Goal: Information Seeking & Learning: Learn about a topic

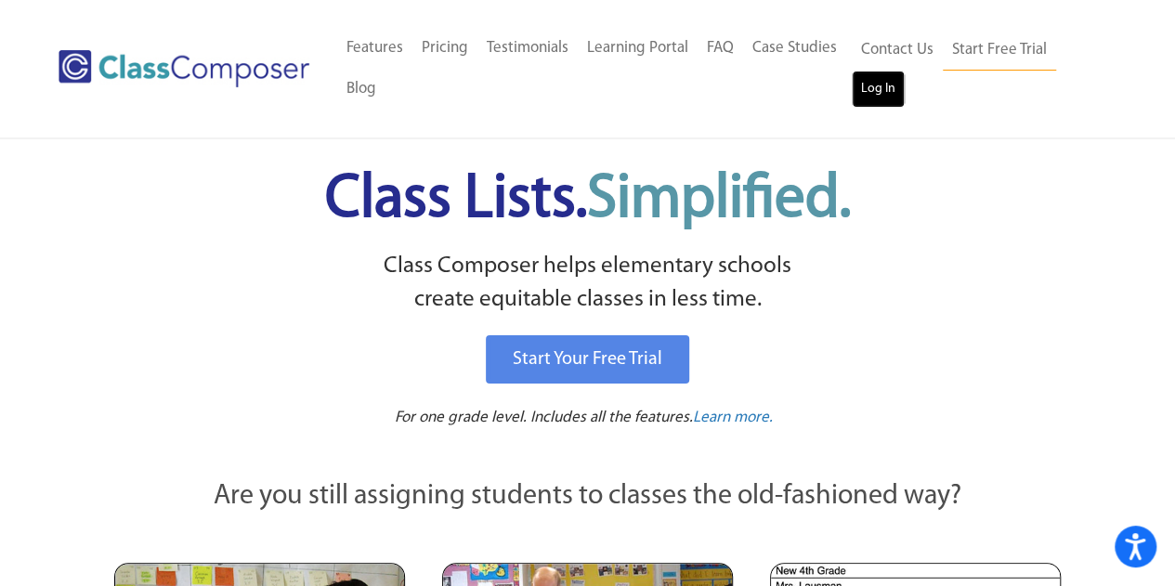
click at [893, 88] on link "Log In" at bounding box center [878, 89] width 53 height 37
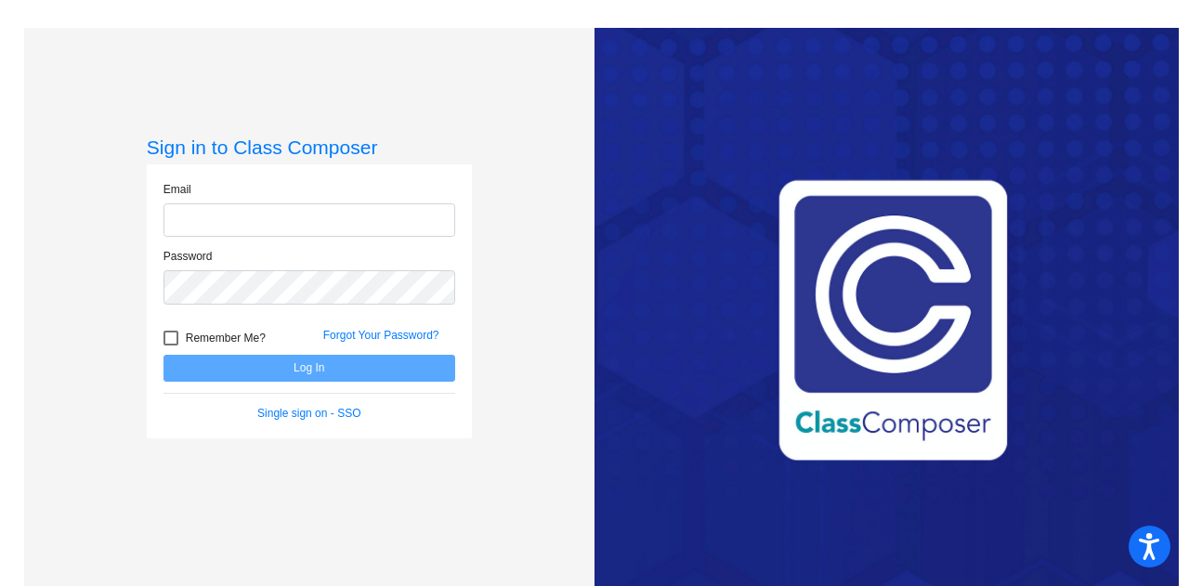
type input "[EMAIL_ADDRESS][PERSON_NAME][DOMAIN_NAME]"
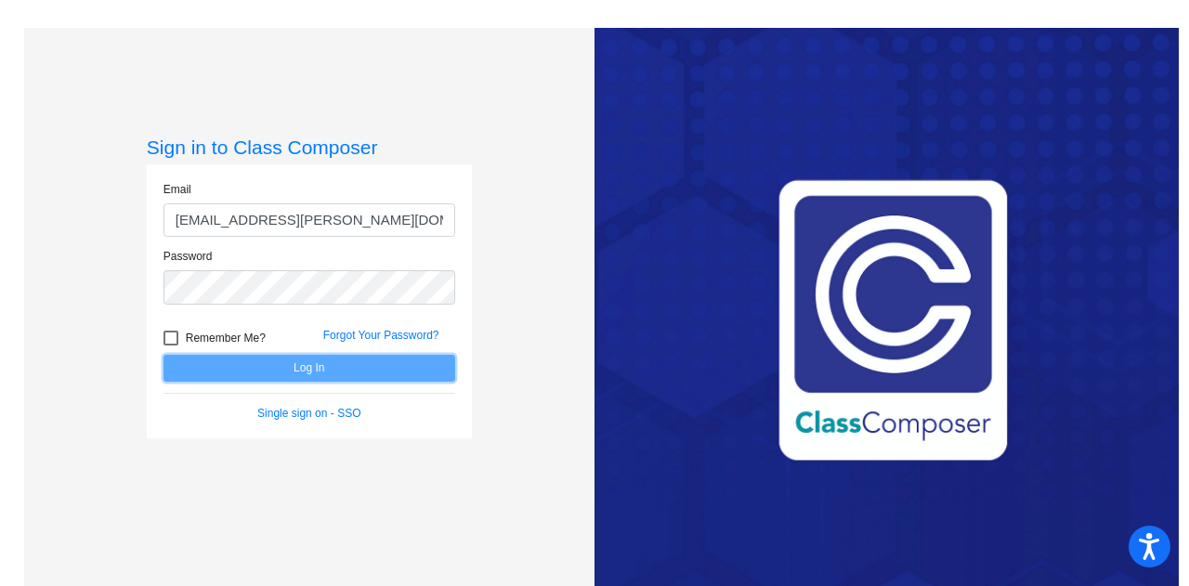
click at [328, 360] on button "Log In" at bounding box center [310, 368] width 292 height 27
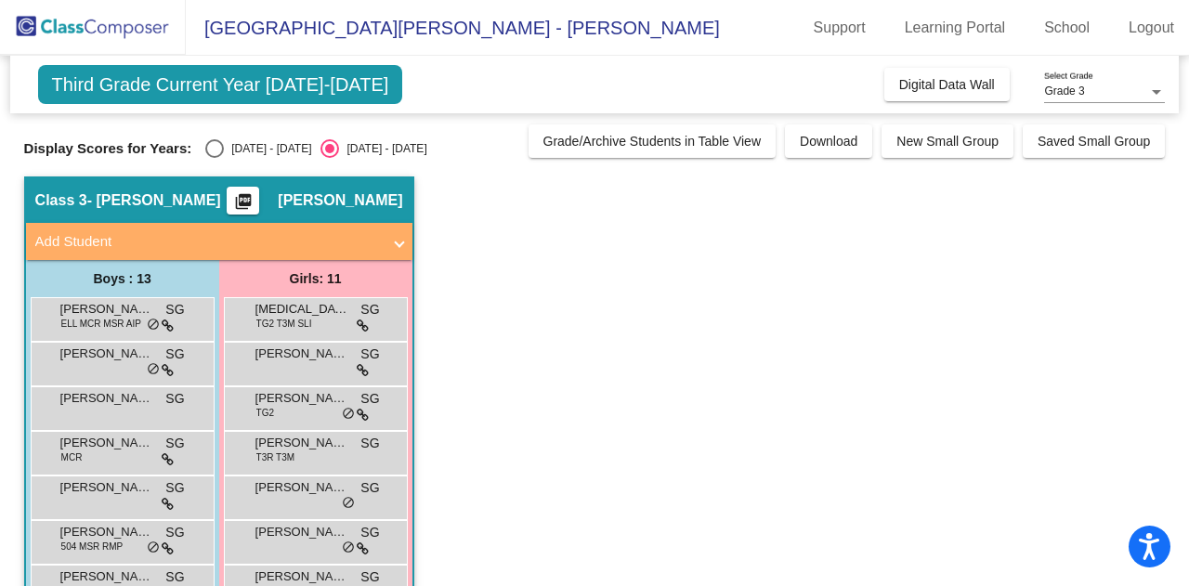
click at [208, 157] on div "Select an option" at bounding box center [214, 148] width 19 height 19
click at [214, 158] on input "[DATE] - [DATE]" at bounding box center [214, 158] width 1 height 1
radio input "true"
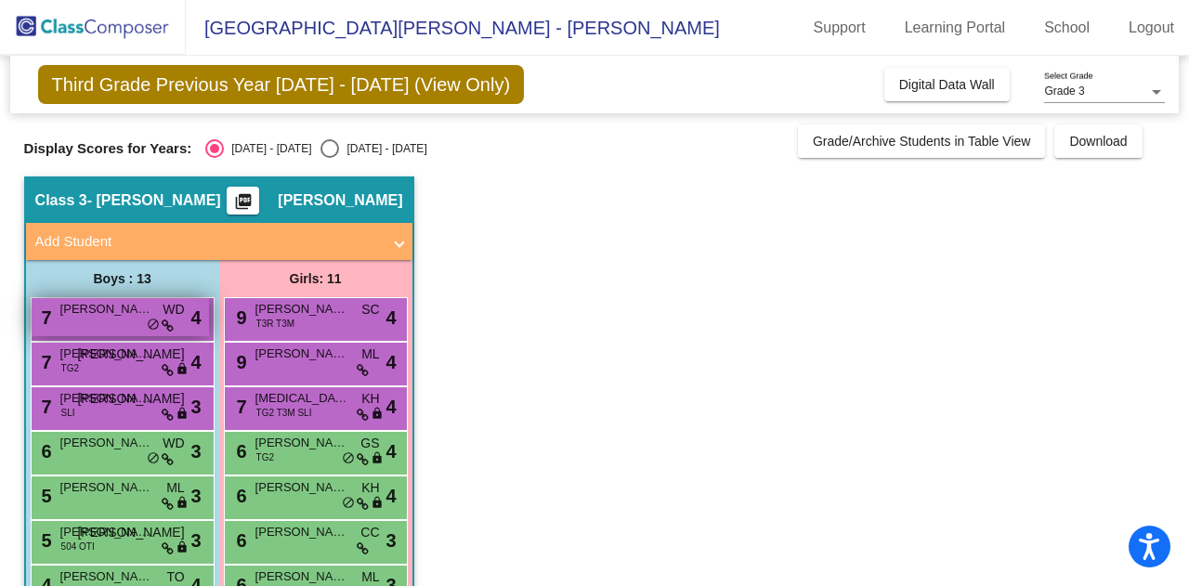
click at [111, 318] on div "7 [PERSON_NAME] WD lock do_not_disturb_alt 4" at bounding box center [120, 317] width 177 height 38
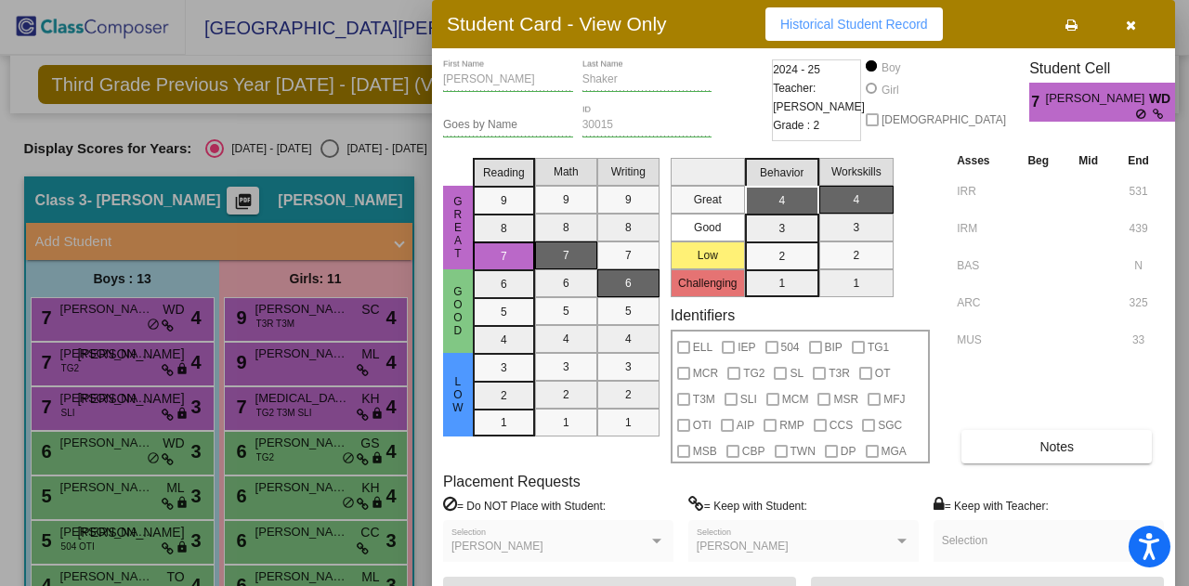
drag, startPoint x: 1177, startPoint y: 326, endPoint x: 1182, endPoint y: 378, distance: 52.2
click at [1182, 378] on div at bounding box center [594, 293] width 1189 height 586
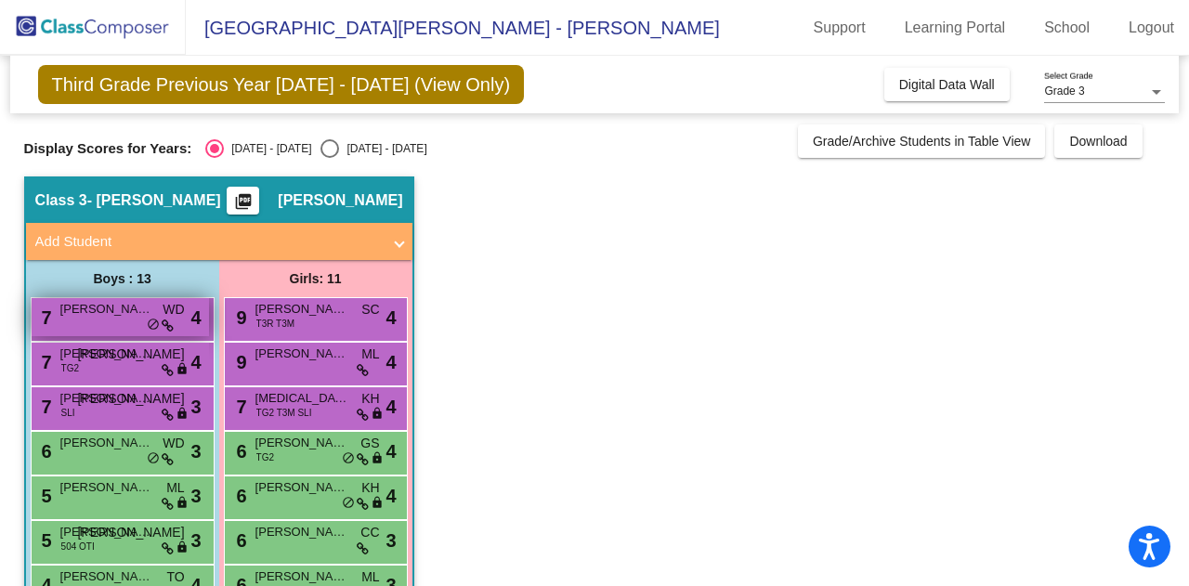
click at [139, 302] on span "Alexander Shaker" at bounding box center [106, 309] width 93 height 19
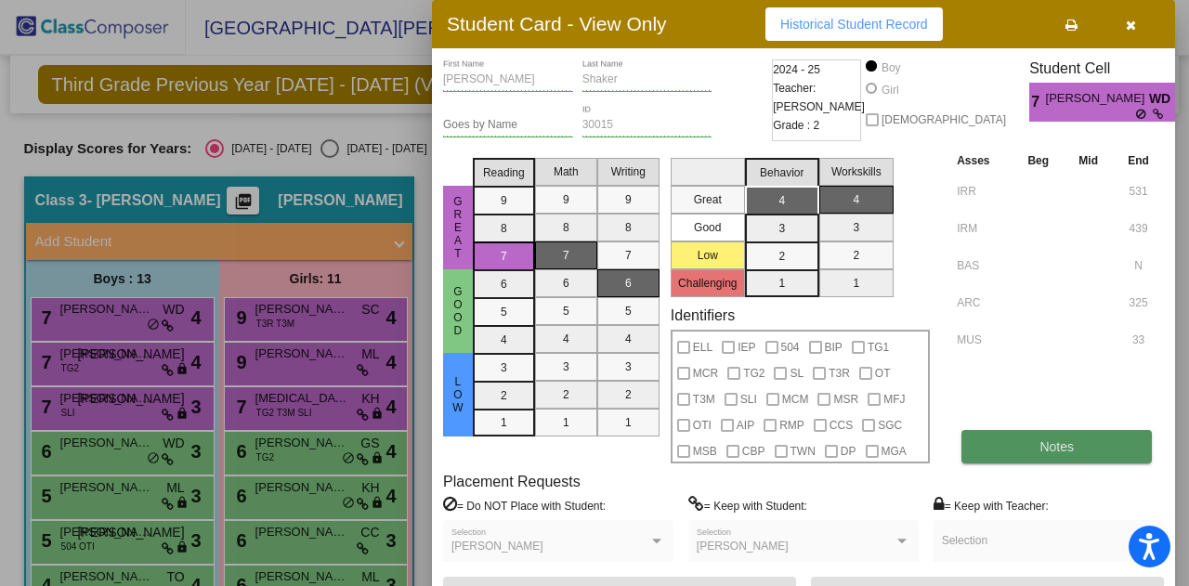
click at [1019, 439] on button "Notes" at bounding box center [1057, 446] width 190 height 33
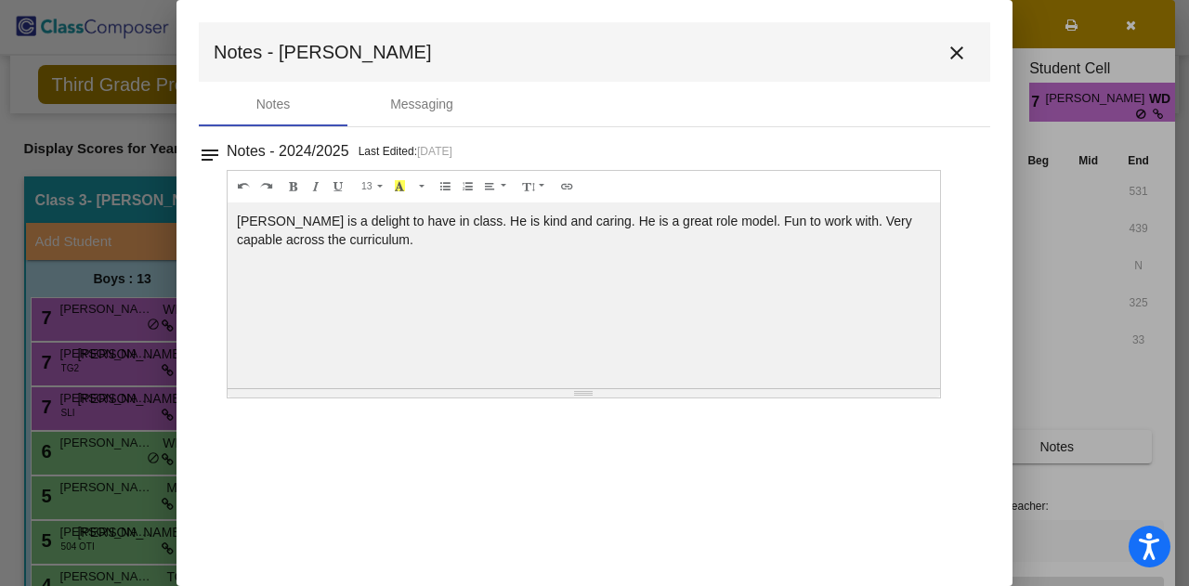
click at [961, 52] on mat-icon "close" at bounding box center [957, 53] width 22 height 22
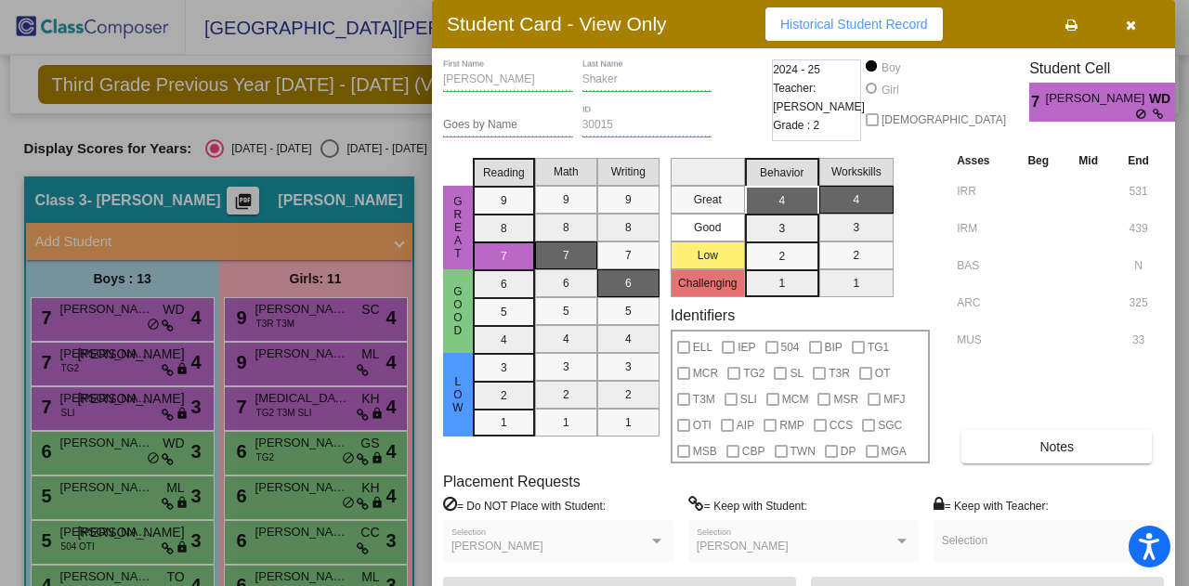
click at [349, 298] on div at bounding box center [594, 293] width 1189 height 586
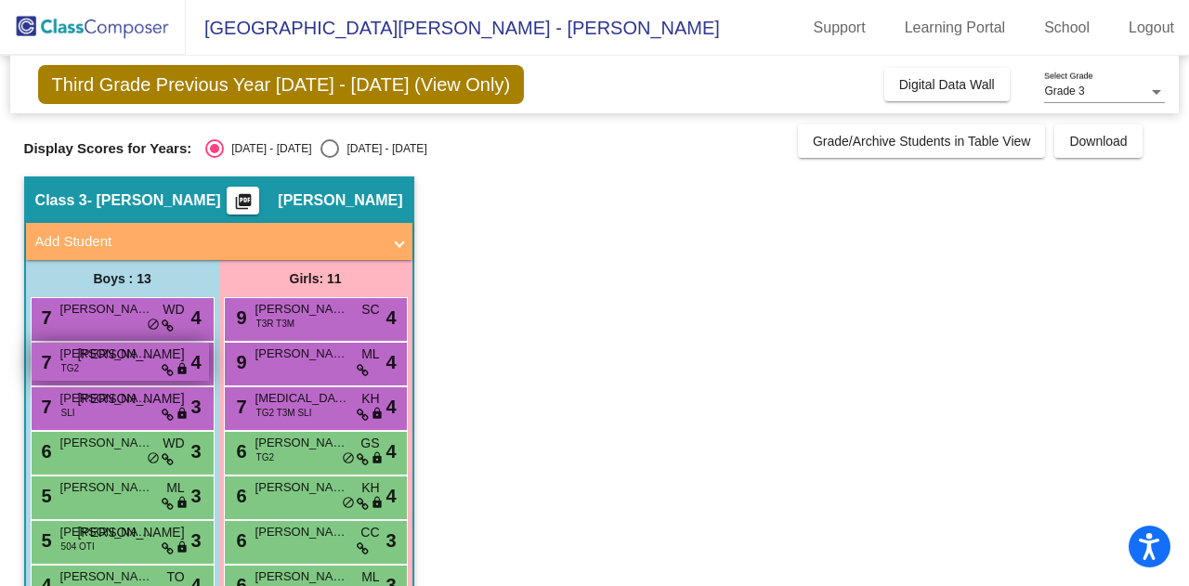
click at [130, 360] on span "Leopold Peightel" at bounding box center [106, 354] width 93 height 19
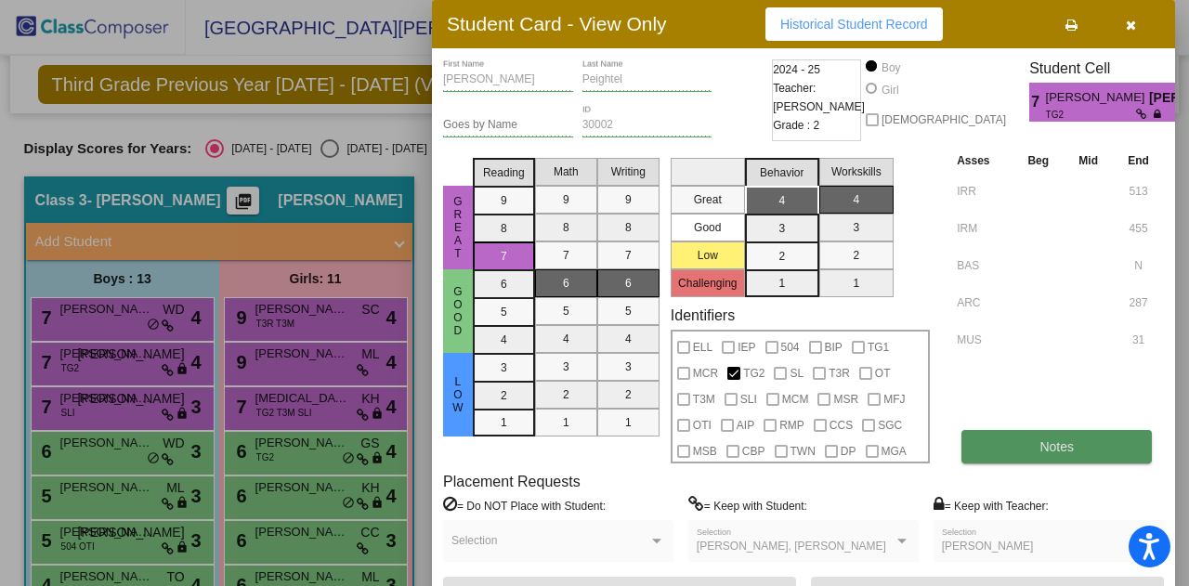
click at [1042, 460] on button "Notes" at bounding box center [1057, 446] width 190 height 33
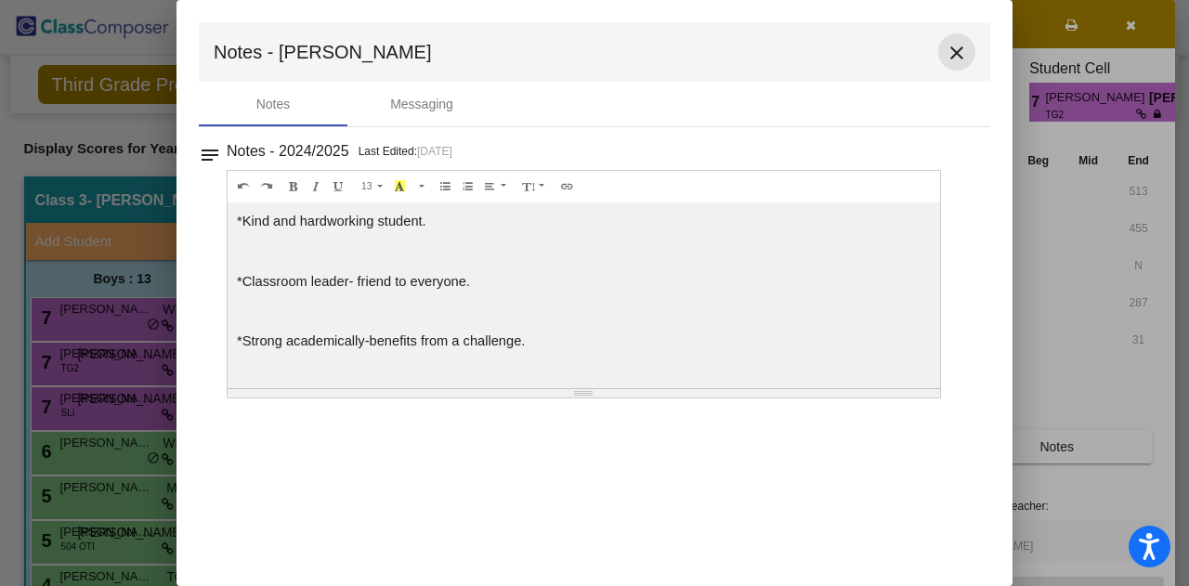
click at [946, 51] on mat-icon "close" at bounding box center [957, 53] width 22 height 22
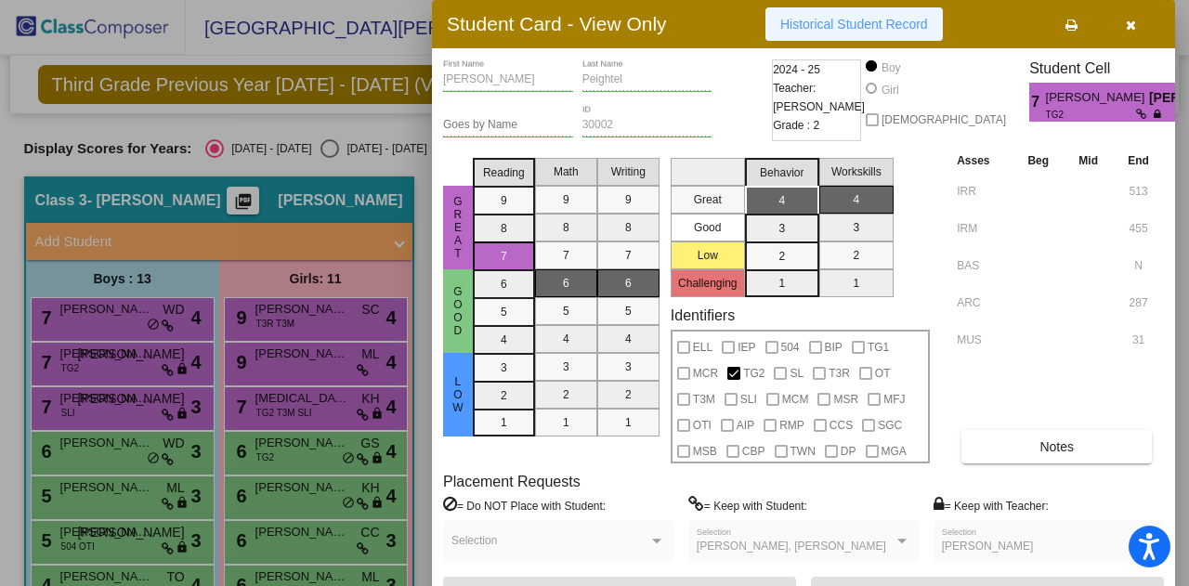
click at [864, 31] on span "Historical Student Record" at bounding box center [854, 24] width 148 height 15
click at [1133, 25] on icon "button" at bounding box center [1131, 25] width 10 height 13
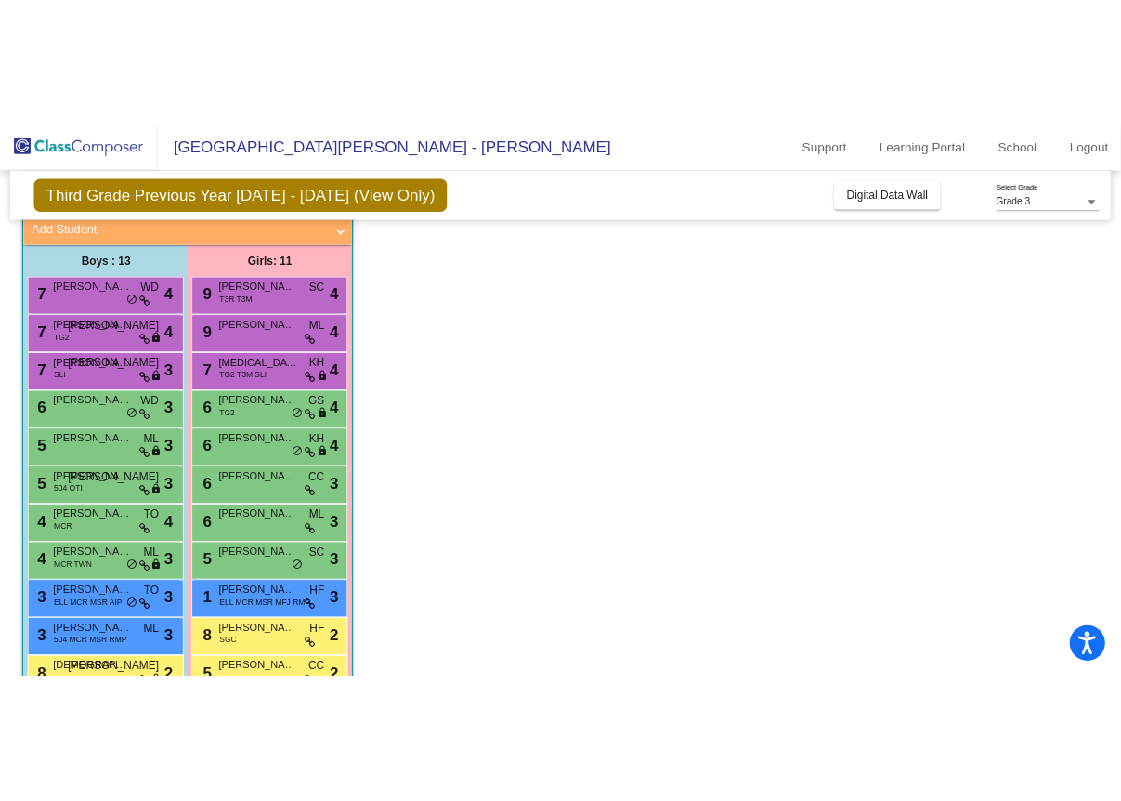
scroll to position [117, 0]
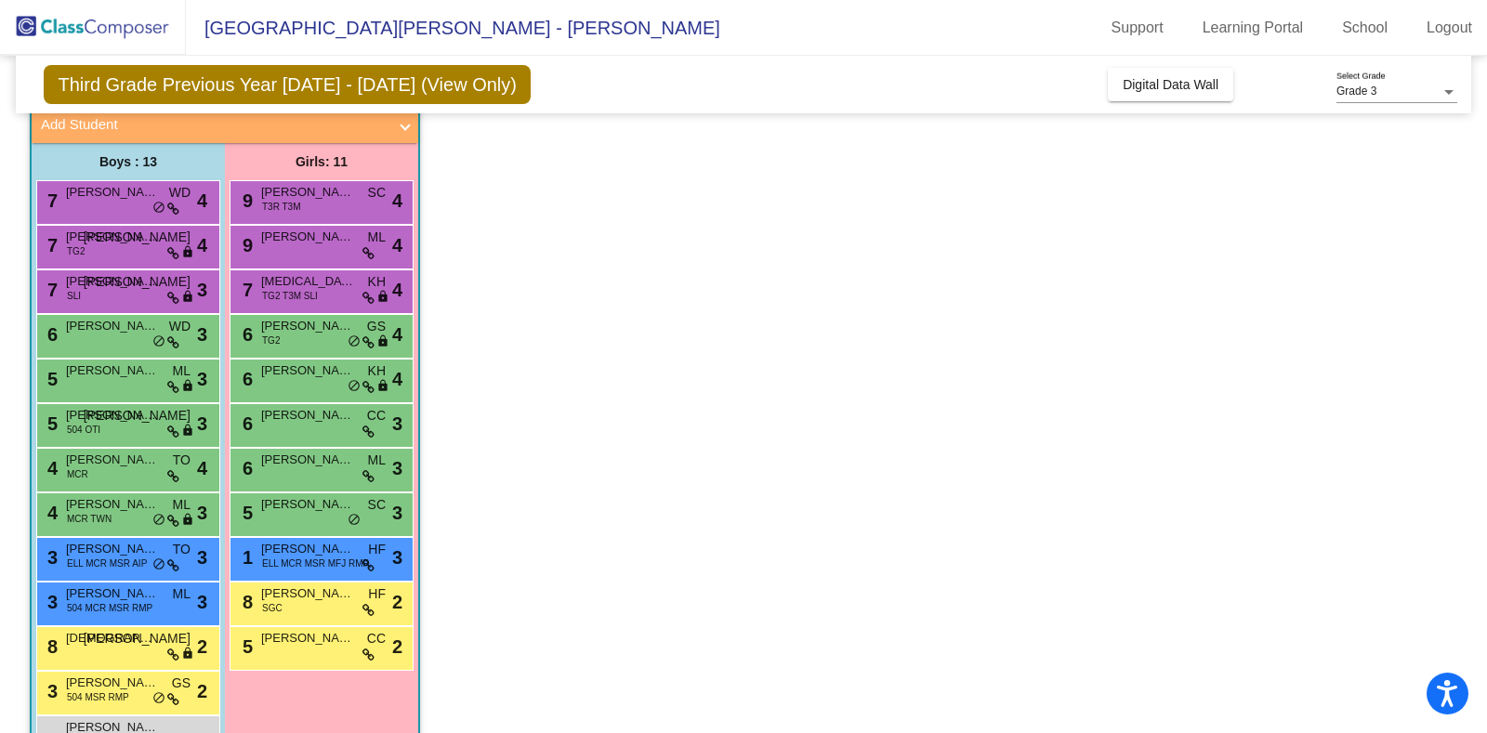
drag, startPoint x: 1142, startPoint y: 9, endPoint x: 825, endPoint y: 476, distance: 563.8
click at [825, 476] on app-classroom "Class 3 - Gibson picture_as_pdf Sarah Gibson Add Student First Name Last Name S…" at bounding box center [743, 424] width 1427 height 730
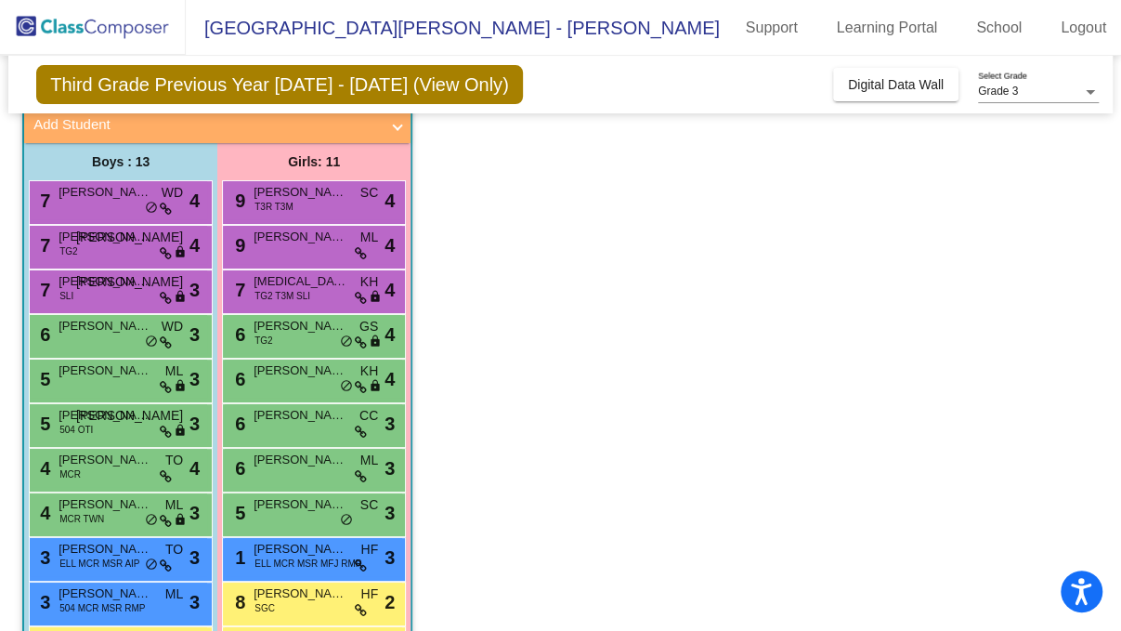
click at [655, 545] on app-classroom "Class 3 - Gibson picture_as_pdf Sarah Gibson Add Student First Name Last Name S…" at bounding box center [560, 424] width 1077 height 730
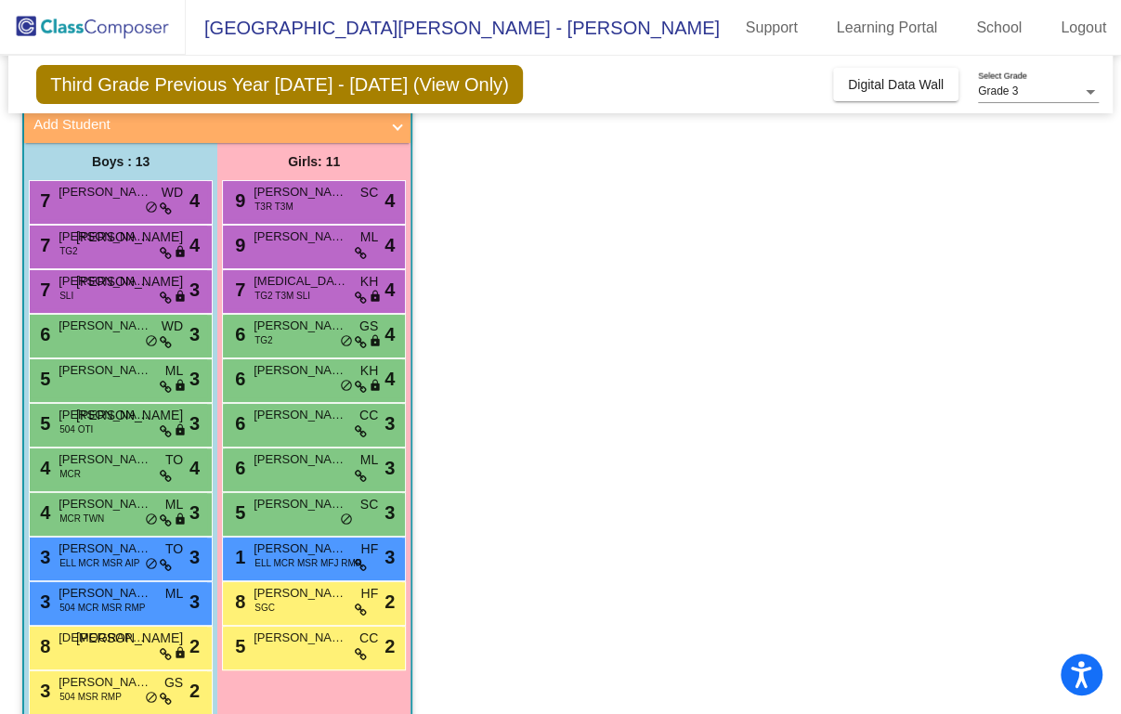
click at [545, 585] on app-classroom "Class 3 - Gibson picture_as_pdf Sarah Gibson Add Student First Name Last Name S…" at bounding box center [560, 424] width 1077 height 730
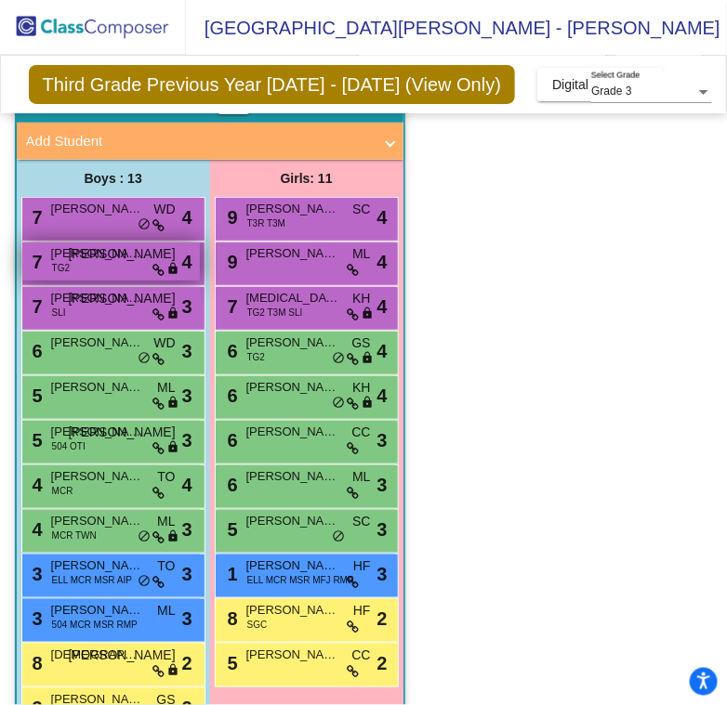
click at [103, 244] on span "Leopold Peightel" at bounding box center [97, 253] width 93 height 19
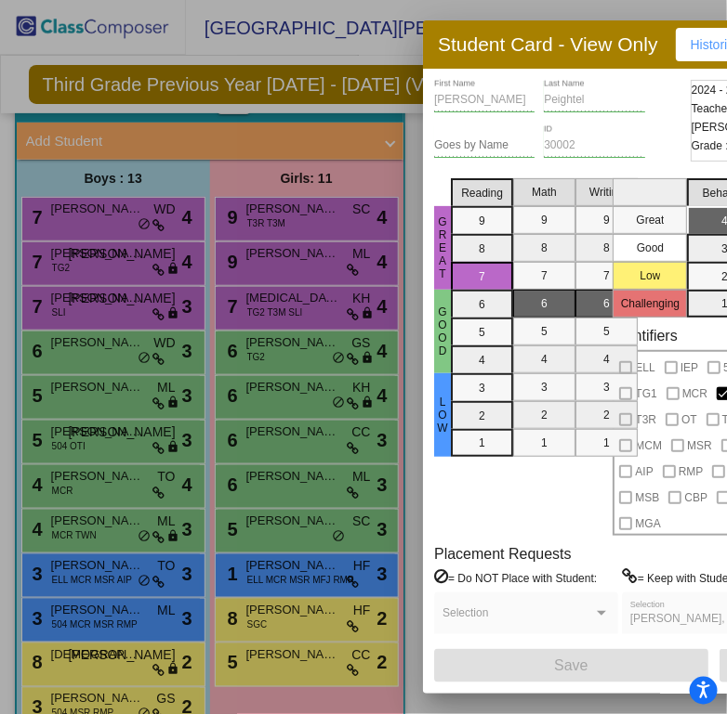
click at [233, 127] on div at bounding box center [363, 357] width 727 height 714
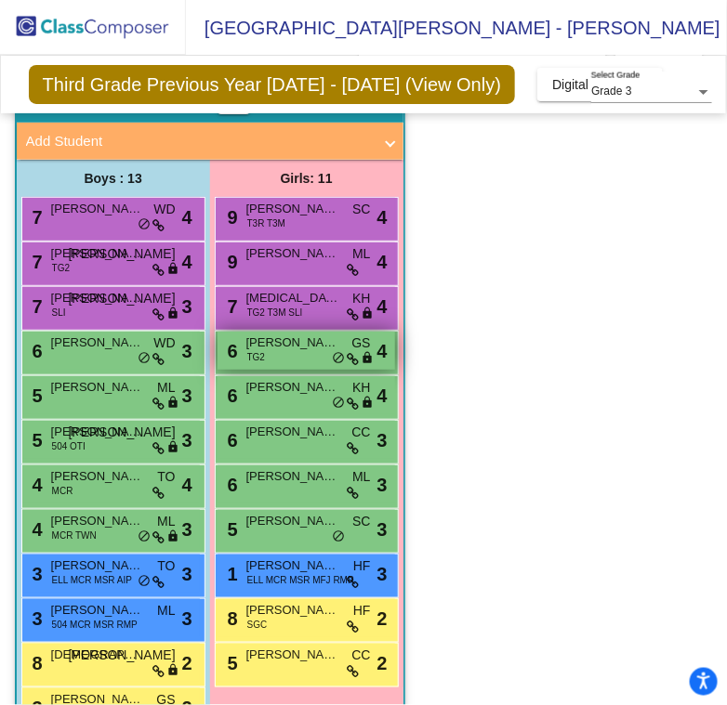
click at [307, 334] on span "Callie Vilt" at bounding box center [292, 343] width 93 height 19
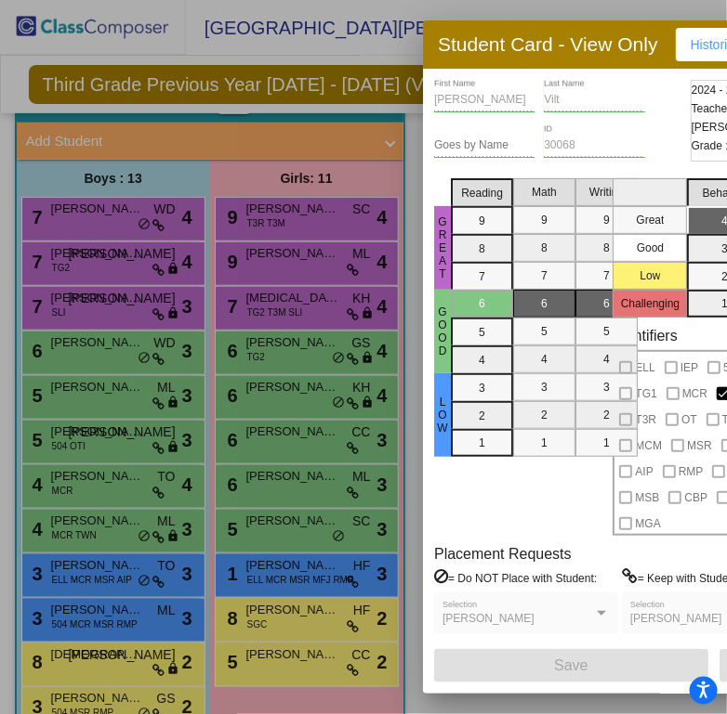
click at [284, 327] on div at bounding box center [363, 357] width 727 height 714
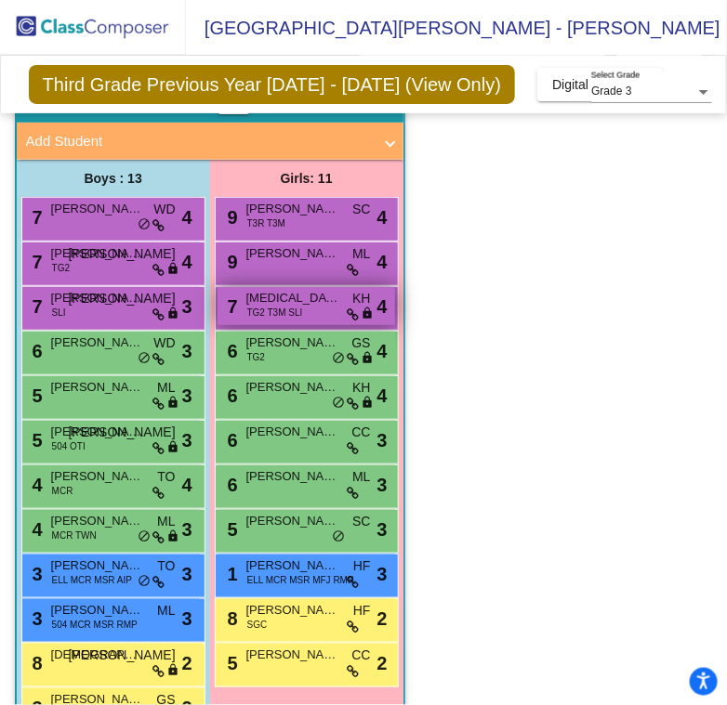
click at [295, 306] on span "TG2 T3M SLI" at bounding box center [275, 313] width 56 height 14
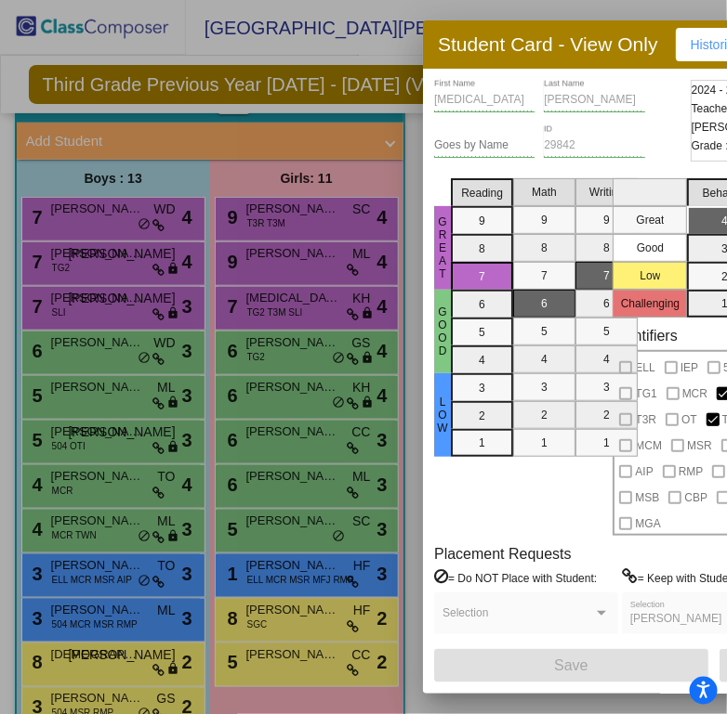
click at [115, 239] on div at bounding box center [363, 357] width 727 height 714
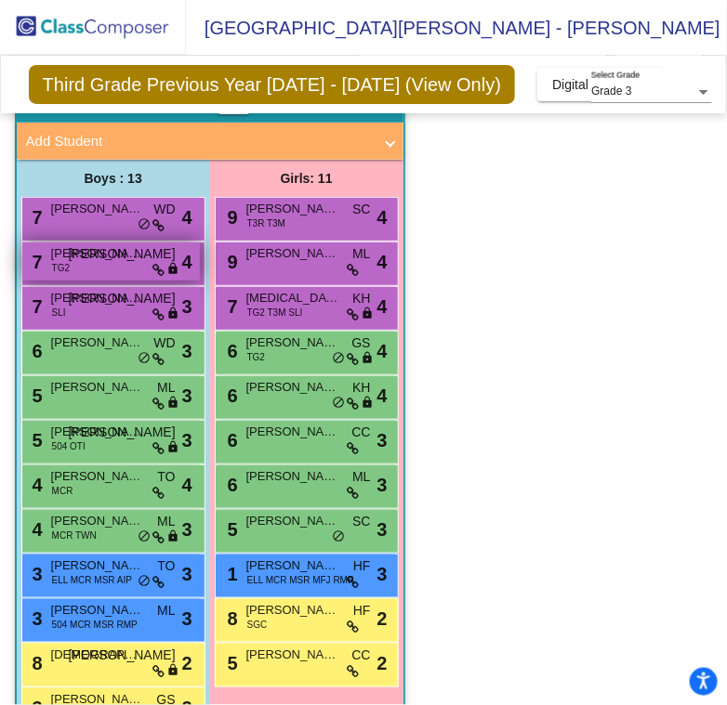
click at [148, 242] on div "7 Leopold Peightel TG2 JO lock do_not_disturb_alt 4" at bounding box center [110, 261] width 177 height 38
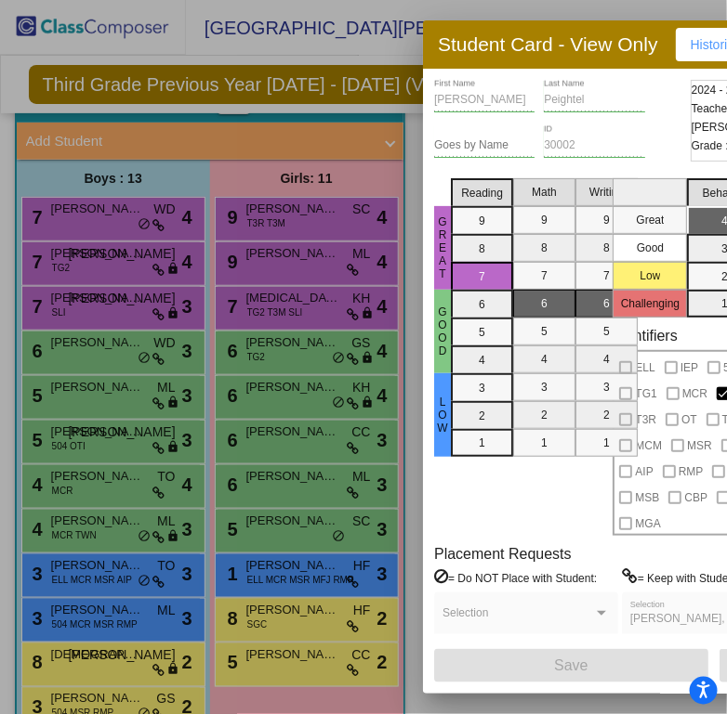
click at [310, 189] on div at bounding box center [363, 357] width 727 height 714
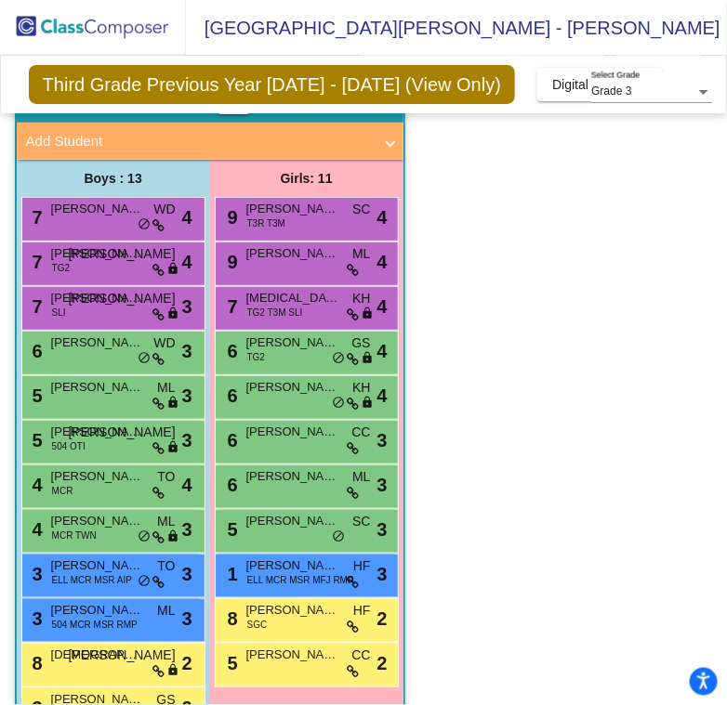
click at [310, 200] on span "Caroline Stampfer" at bounding box center [292, 209] width 93 height 19
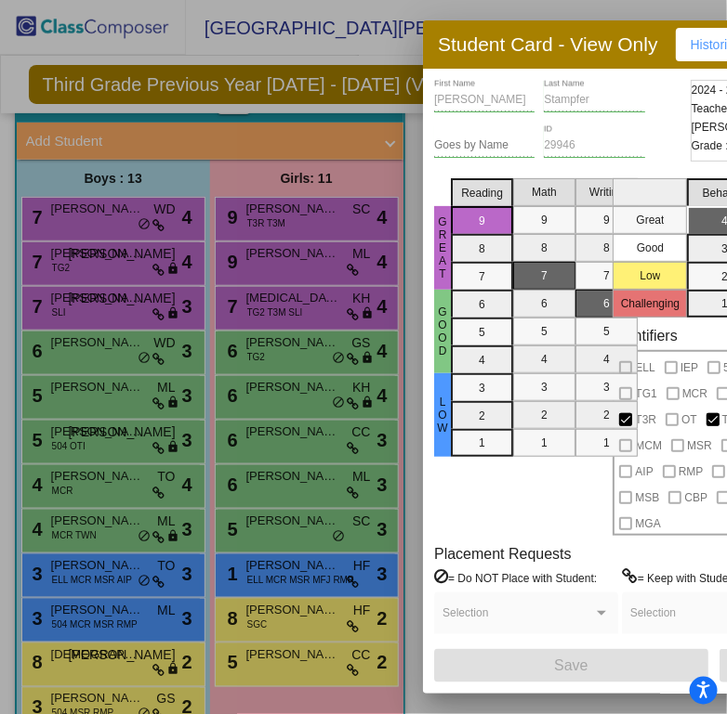
click at [154, 245] on div at bounding box center [363, 357] width 727 height 714
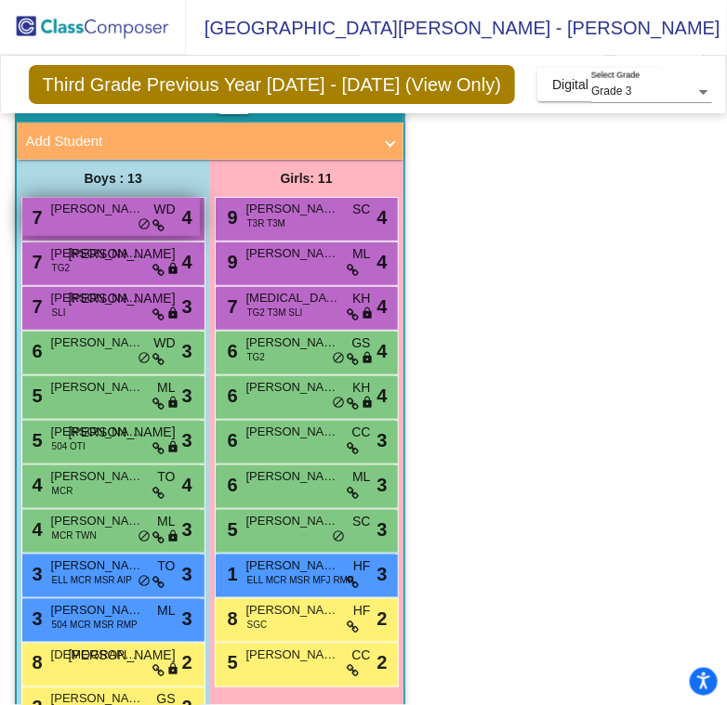
click at [43, 200] on div "7 Alexander Shaker WD lock do_not_disturb_alt 4" at bounding box center [110, 217] width 177 height 38
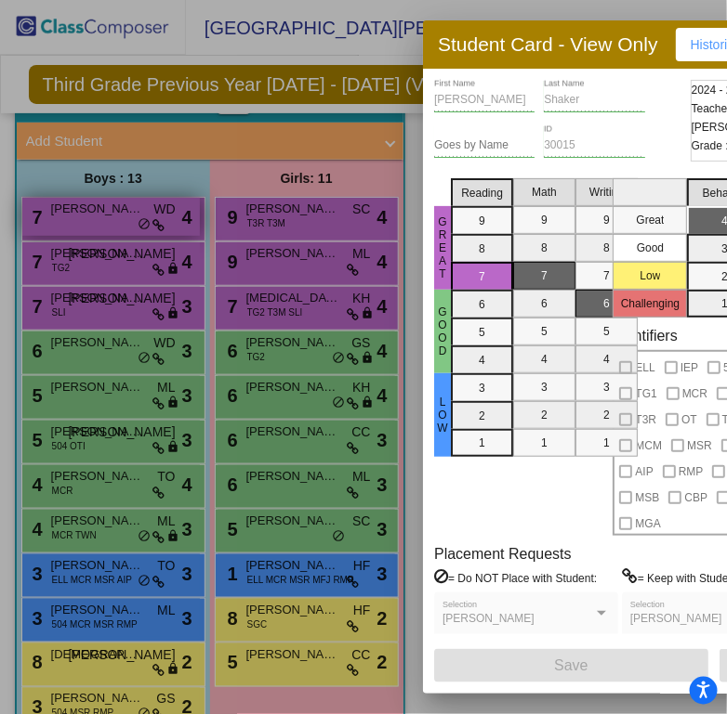
click at [43, 200] on div at bounding box center [363, 357] width 727 height 714
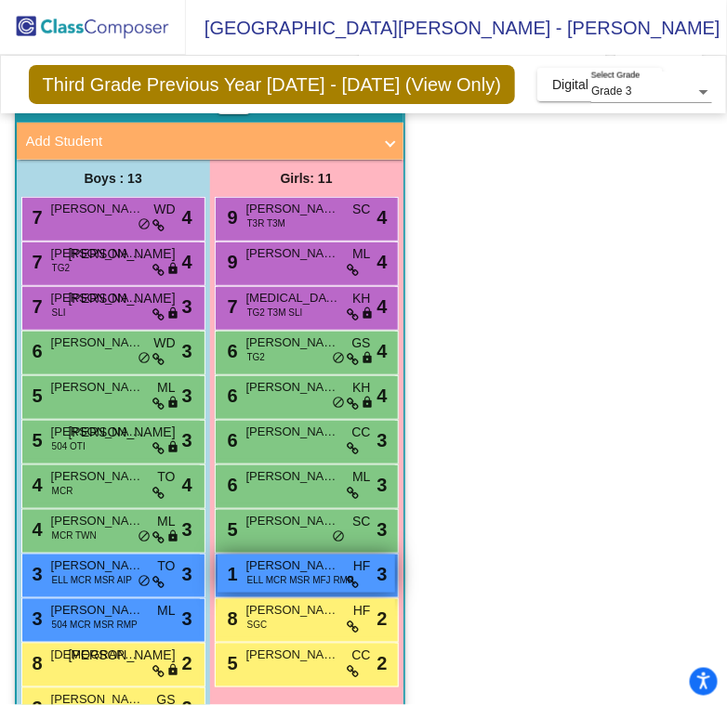
click at [310, 573] on span "ELL MCR MSR MFJ RMP" at bounding box center [300, 580] width 107 height 14
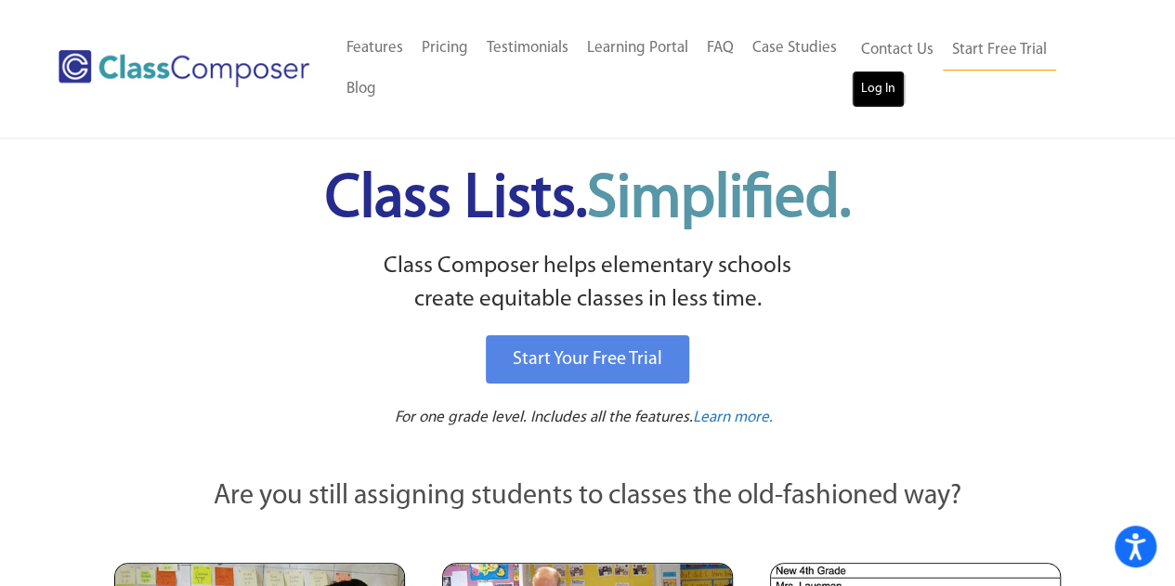
click at [872, 99] on link "Log In" at bounding box center [878, 89] width 53 height 37
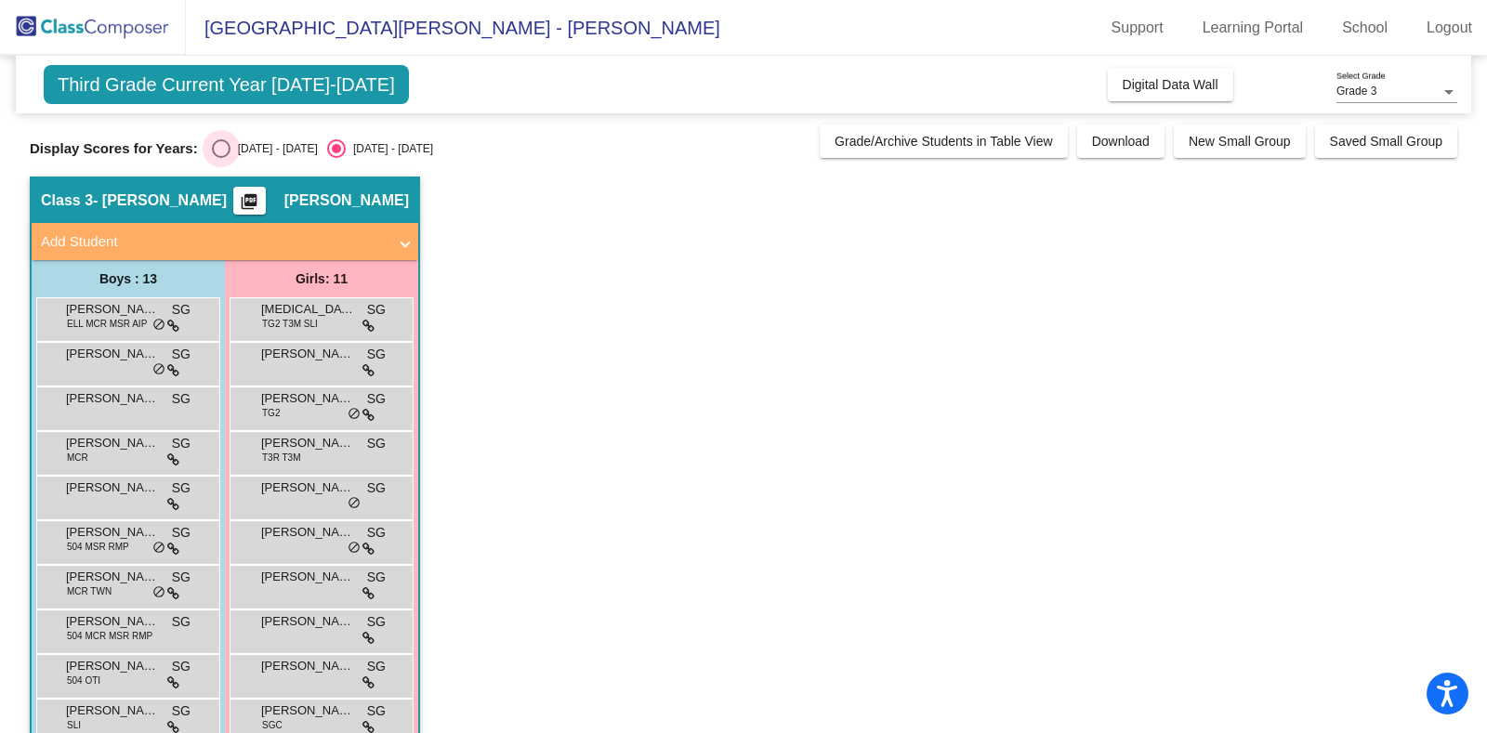
click at [224, 141] on div "Select an option" at bounding box center [221, 148] width 19 height 19
click at [221, 158] on input "[DATE] - [DATE]" at bounding box center [220, 158] width 1 height 1
radio input "true"
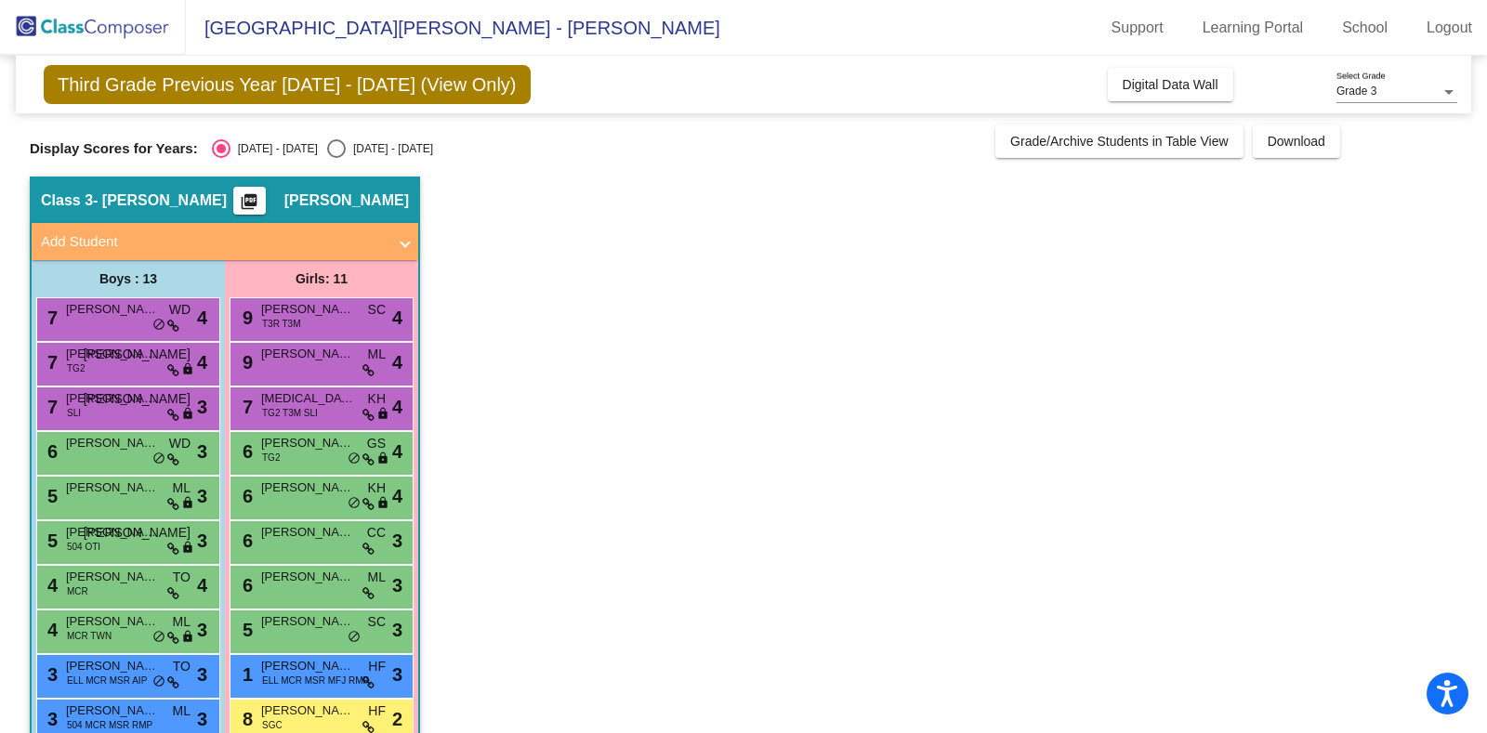
click at [875, 222] on app-classroom "Class 3 - [PERSON_NAME] picture_as_pdf [PERSON_NAME] Add Student First Name Las…" at bounding box center [743, 542] width 1427 height 730
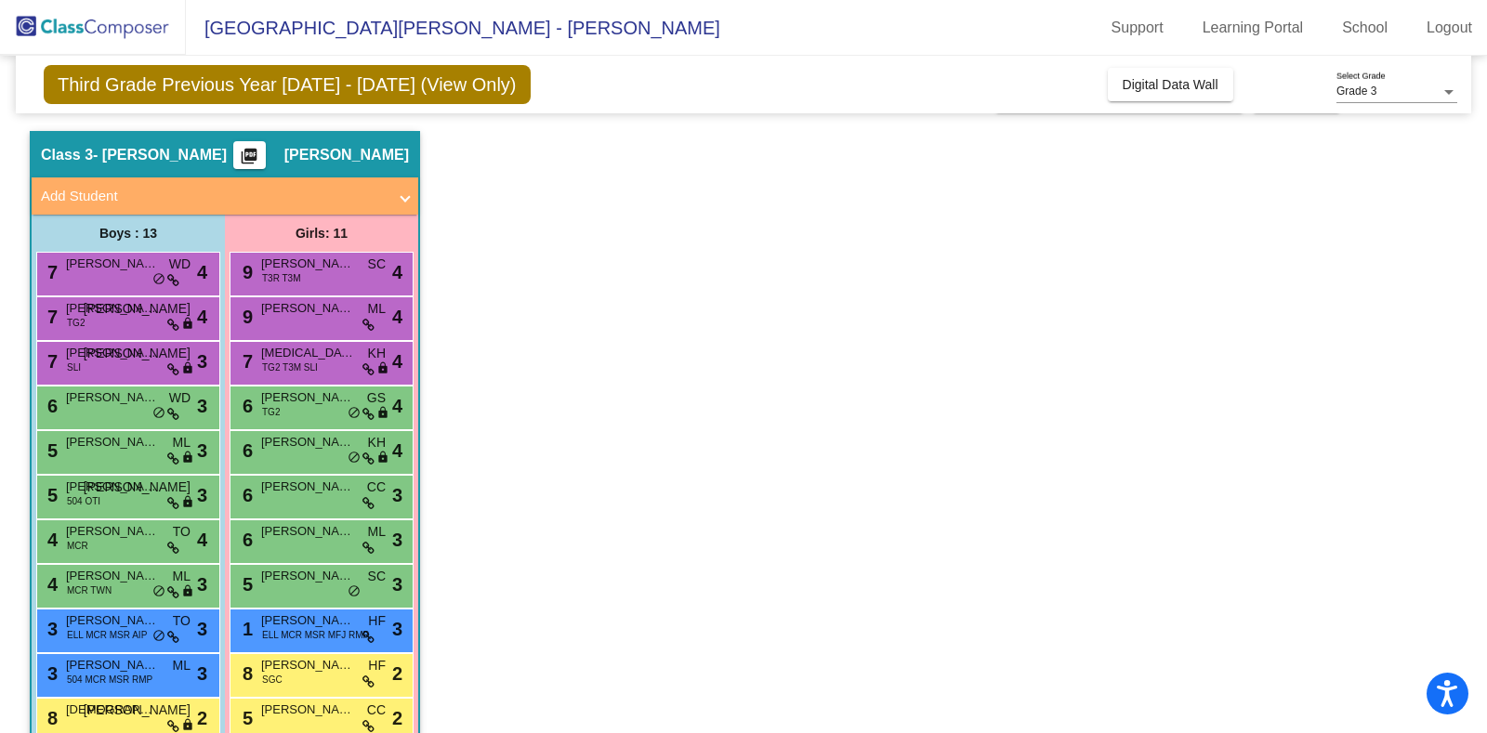
scroll to position [92, 0]
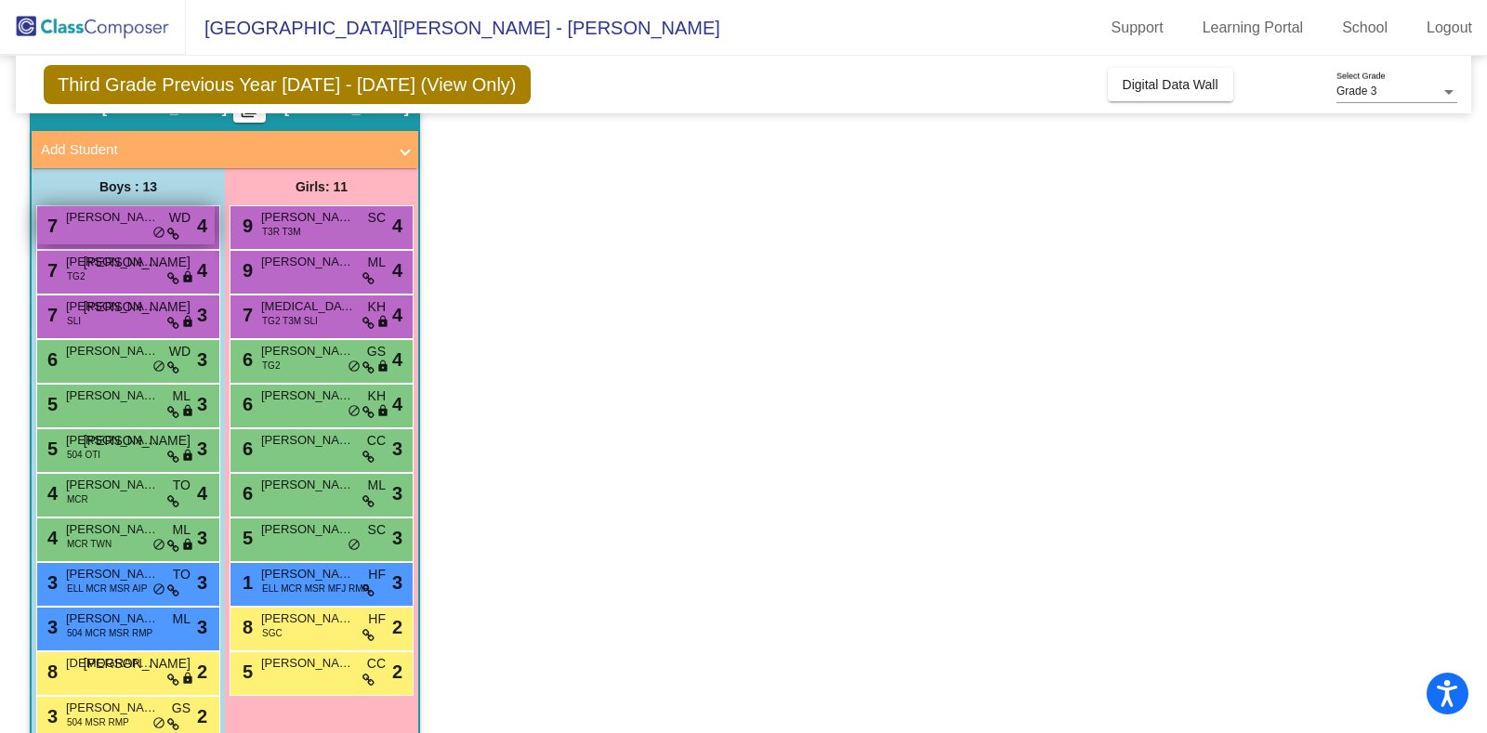
click at [124, 231] on div "7 [PERSON_NAME] WD lock do_not_disturb_alt 4" at bounding box center [125, 225] width 177 height 38
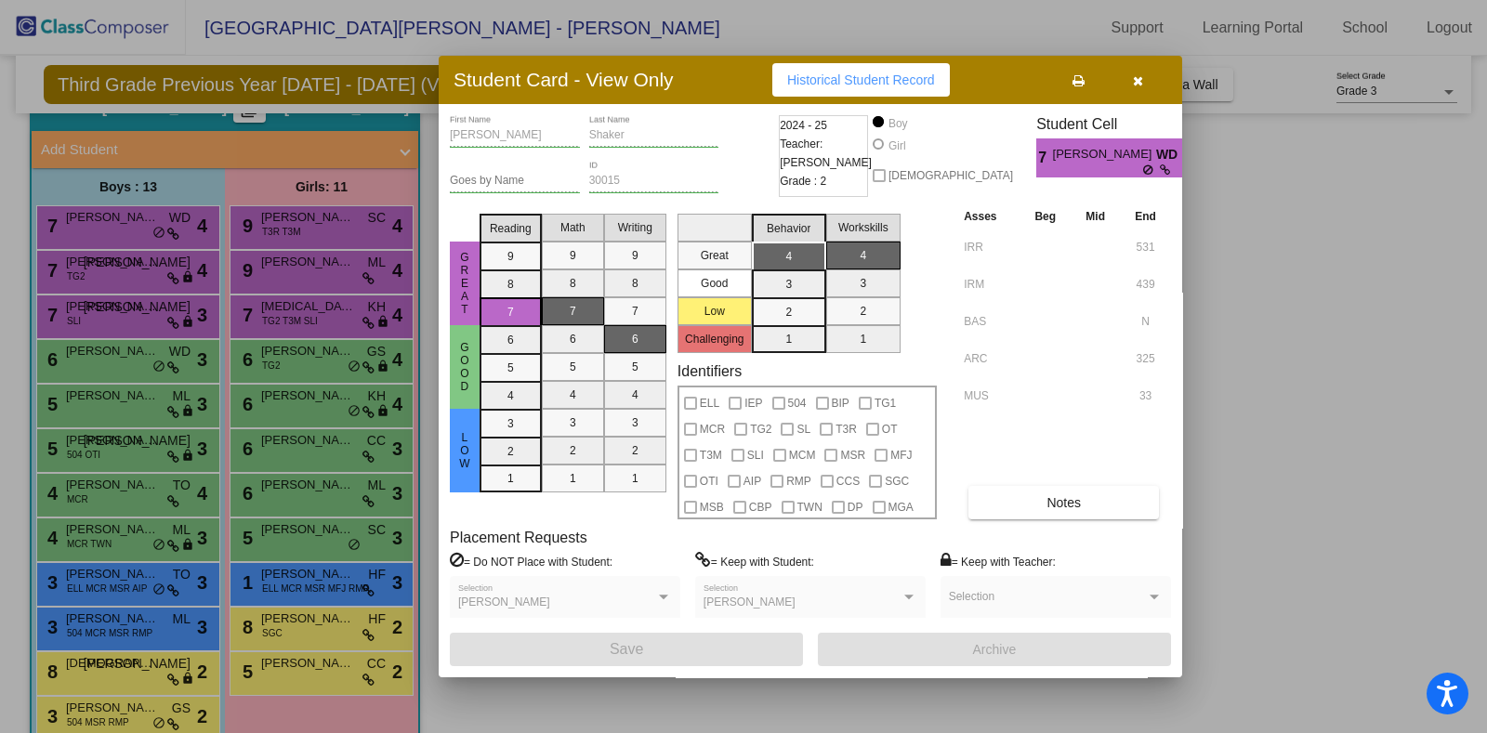
click at [1213, 248] on div at bounding box center [743, 366] width 1487 height 733
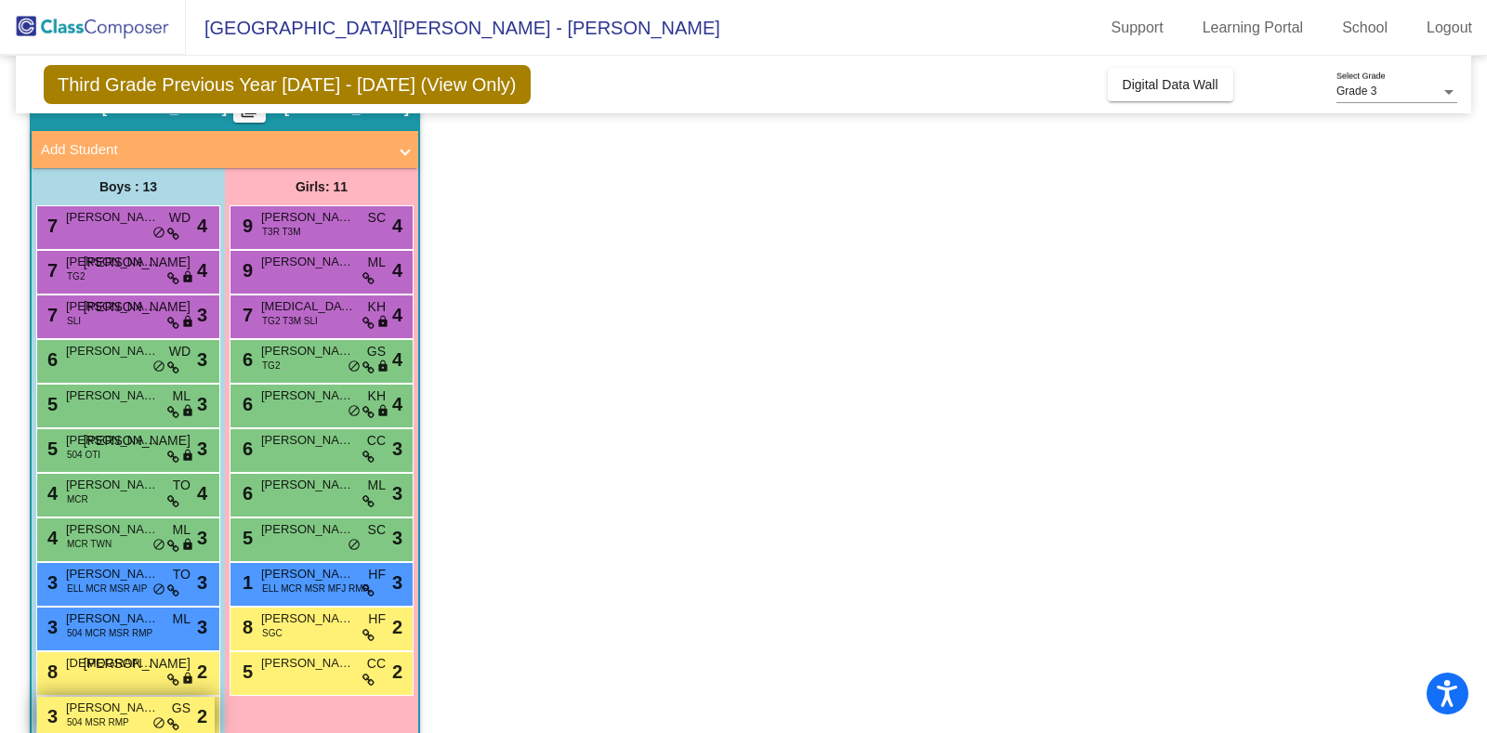
click at [111, 702] on span "Cody Bucur" at bounding box center [112, 708] width 93 height 19
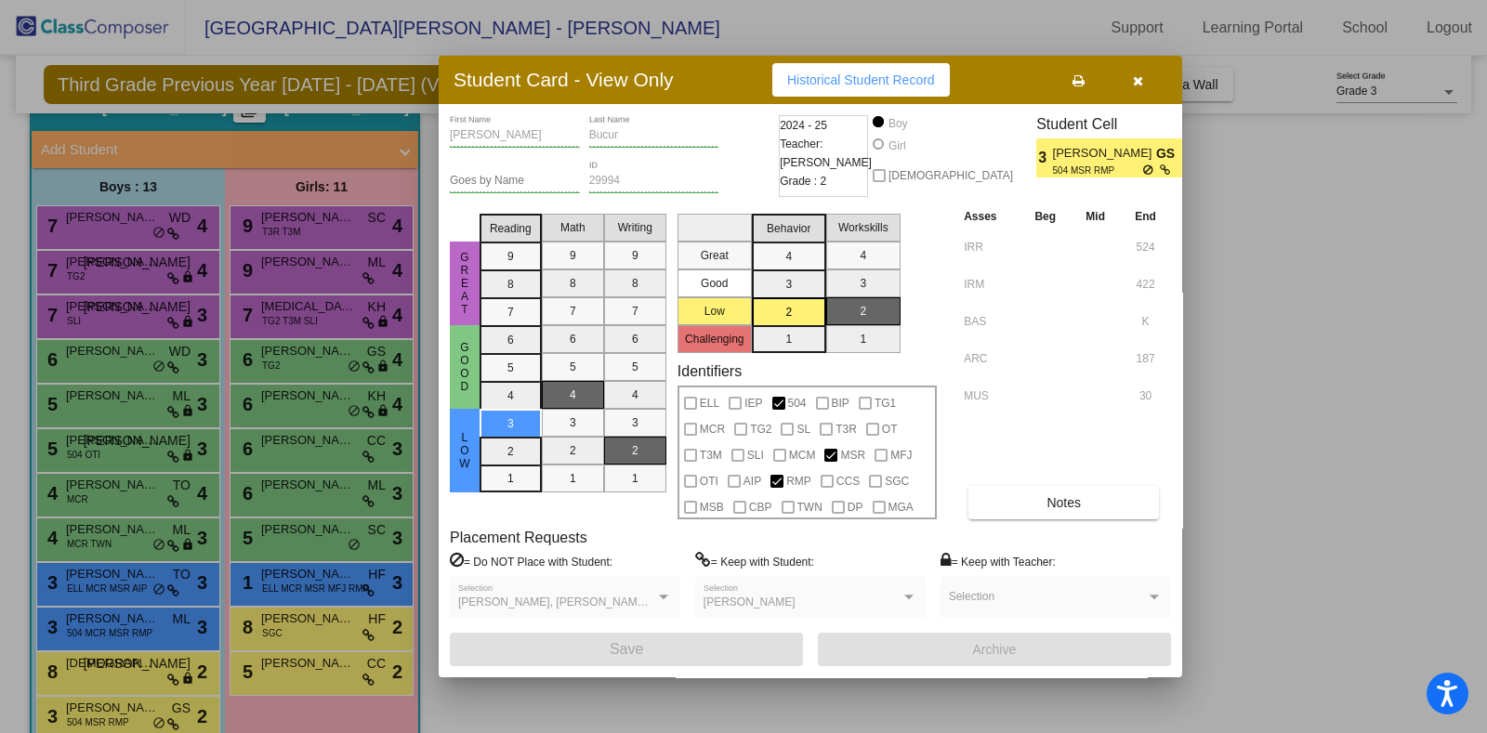
click at [278, 680] on div at bounding box center [743, 366] width 1487 height 733
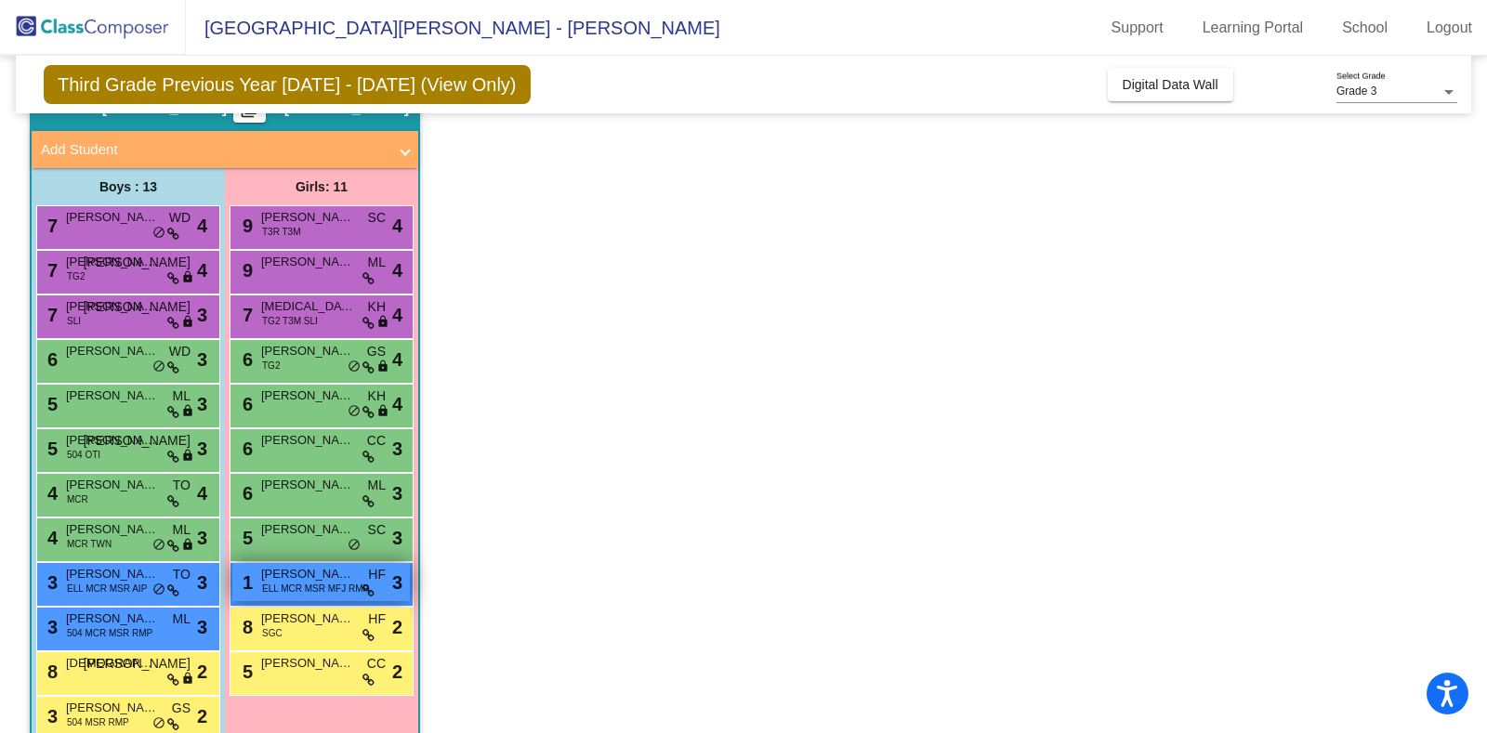
click at [348, 582] on span "ELL MCR MSR MFJ RMP" at bounding box center [315, 589] width 107 height 14
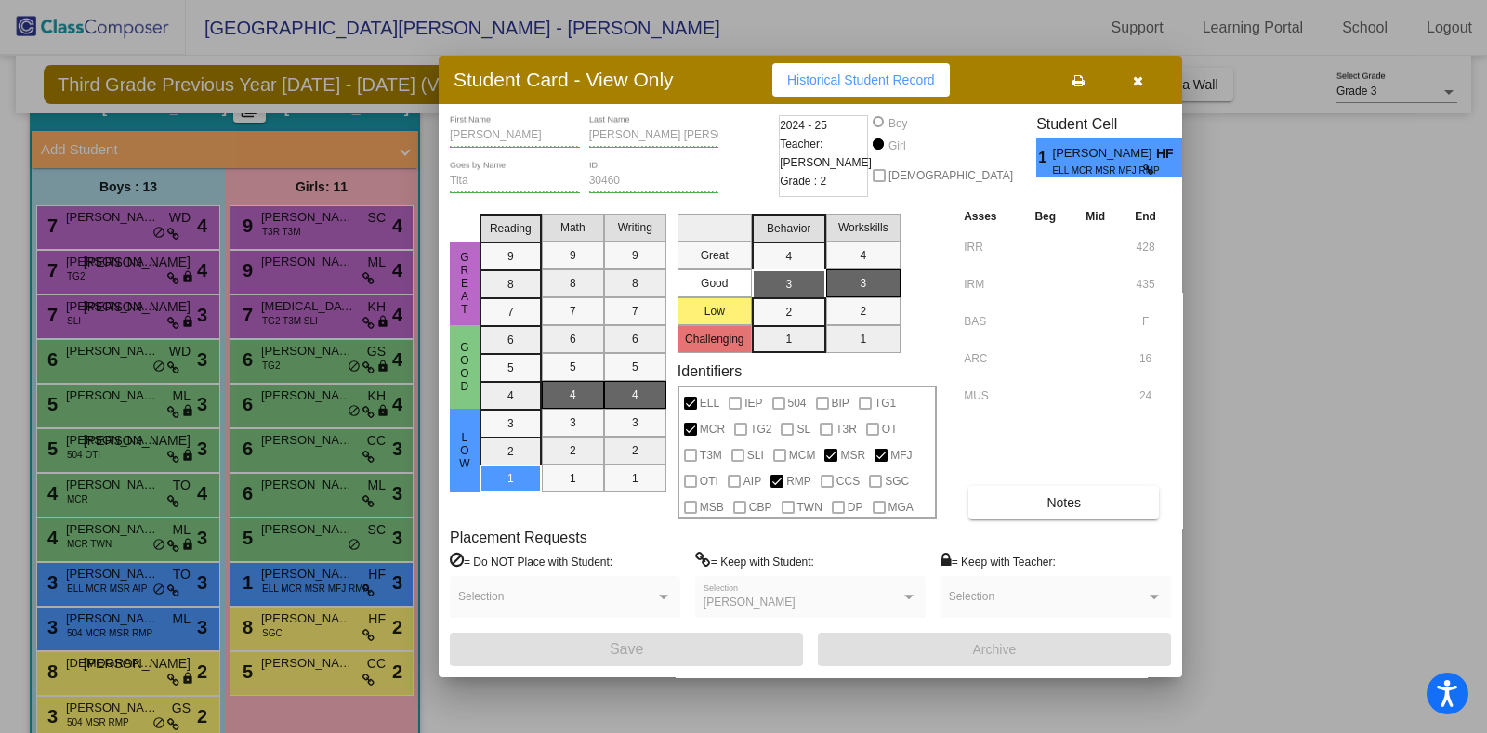
click at [124, 680] on div at bounding box center [743, 366] width 1487 height 733
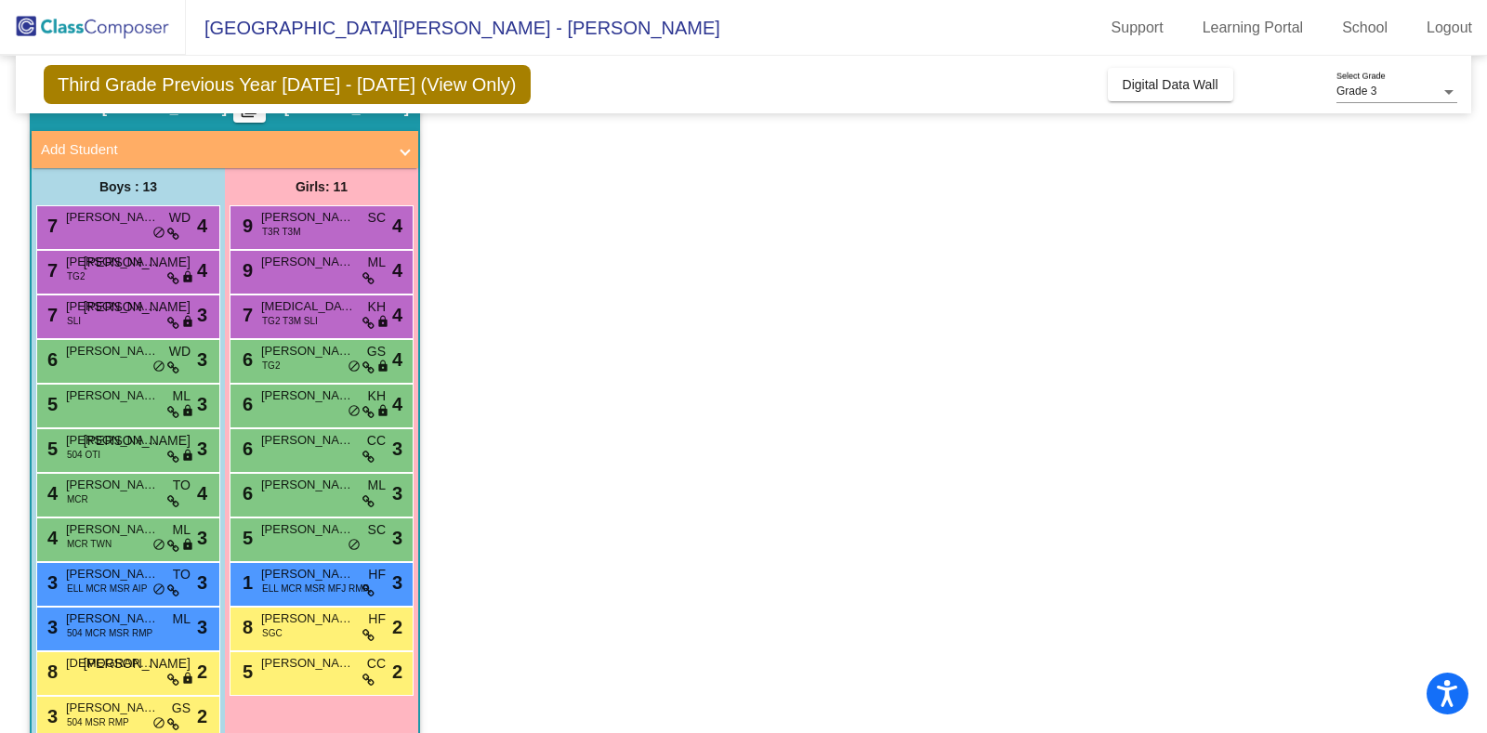
click at [124, 680] on div "8 Matthew Daher JO lock do_not_disturb_alt 2" at bounding box center [125, 671] width 177 height 38
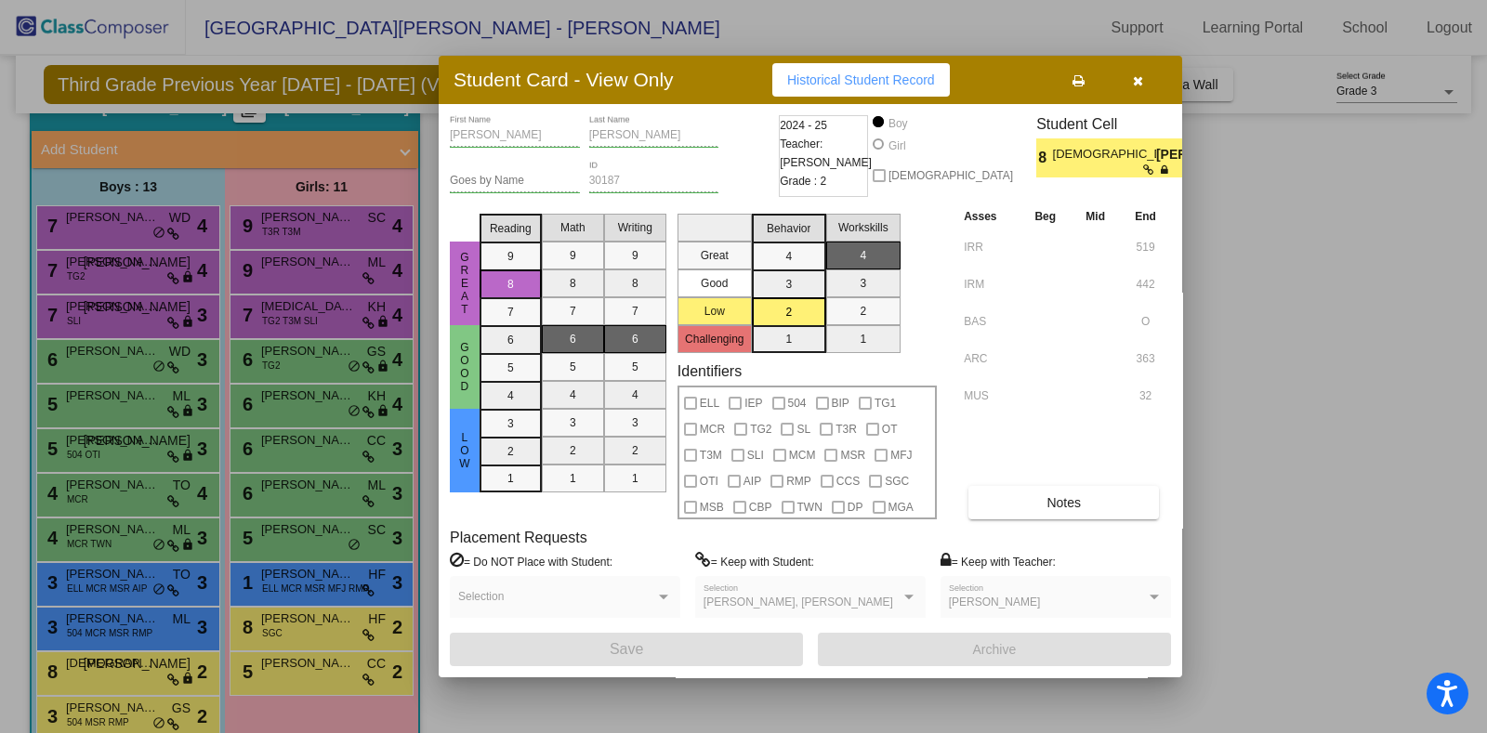
click at [1156, 155] on span "JO" at bounding box center [1169, 155] width 26 height 20
click at [1081, 498] on button "Notes" at bounding box center [1063, 502] width 190 height 33
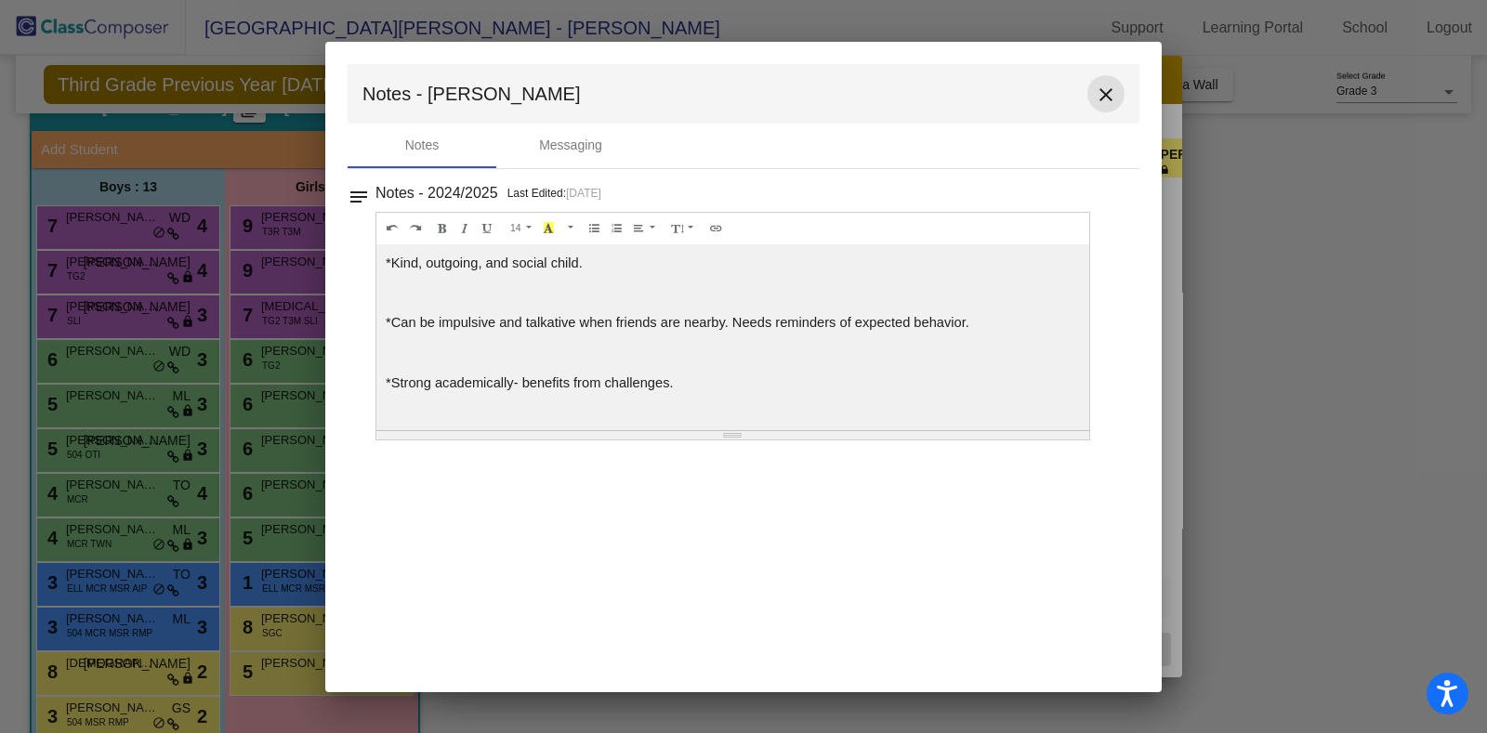
click at [1102, 80] on button "close" at bounding box center [1105, 93] width 37 height 37
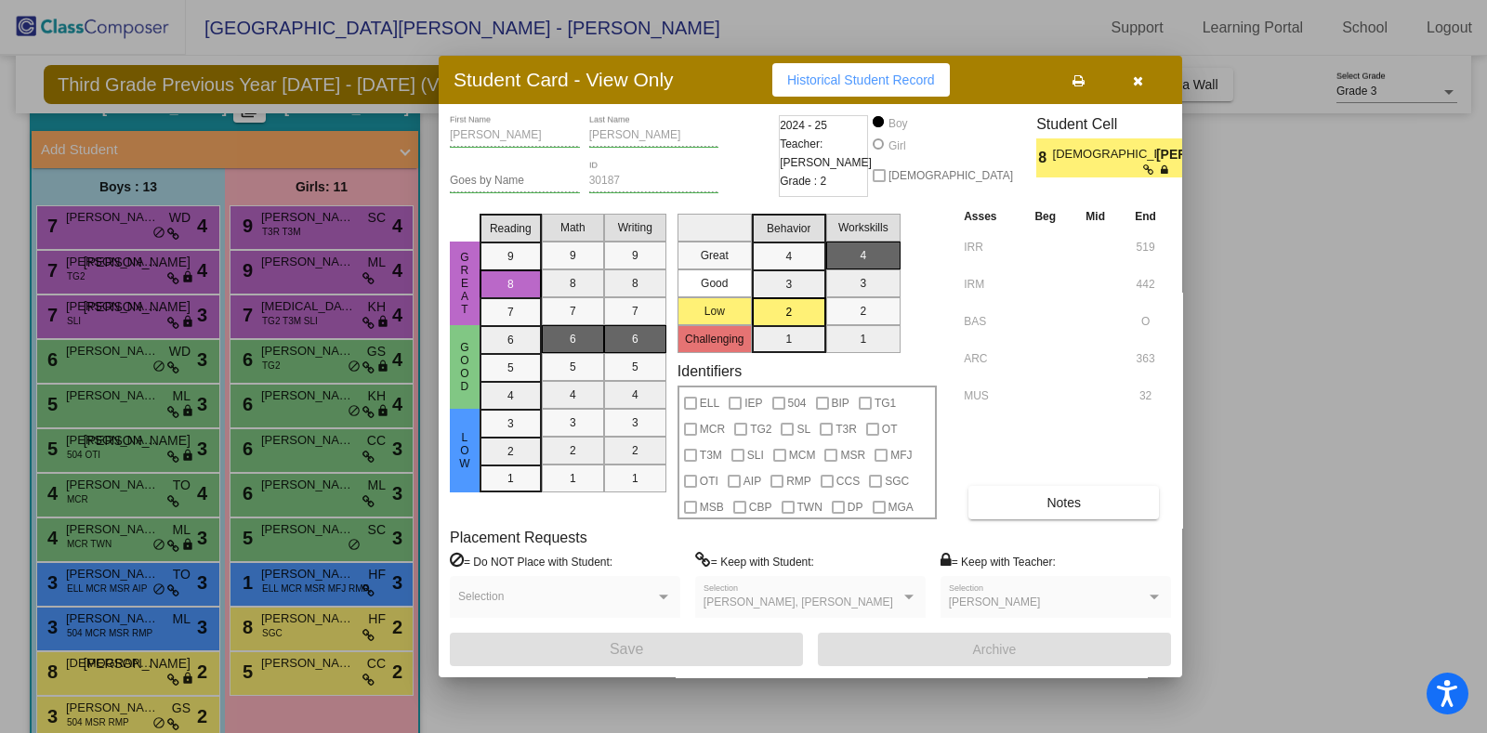
click at [294, 671] on div at bounding box center [743, 366] width 1487 height 733
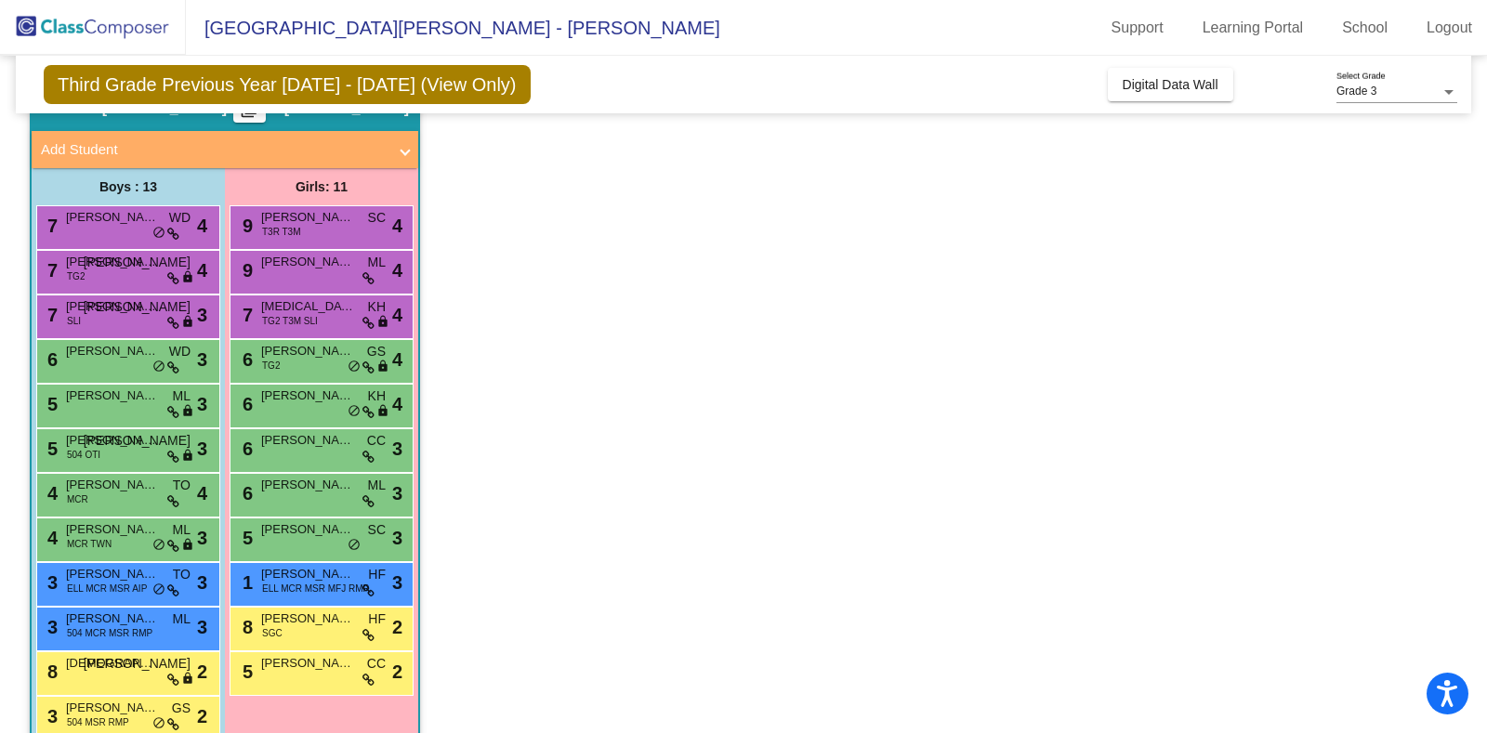
click at [294, 671] on div "5 Nylah Sitabkhan CC lock do_not_disturb_alt 2" at bounding box center [320, 671] width 177 height 38
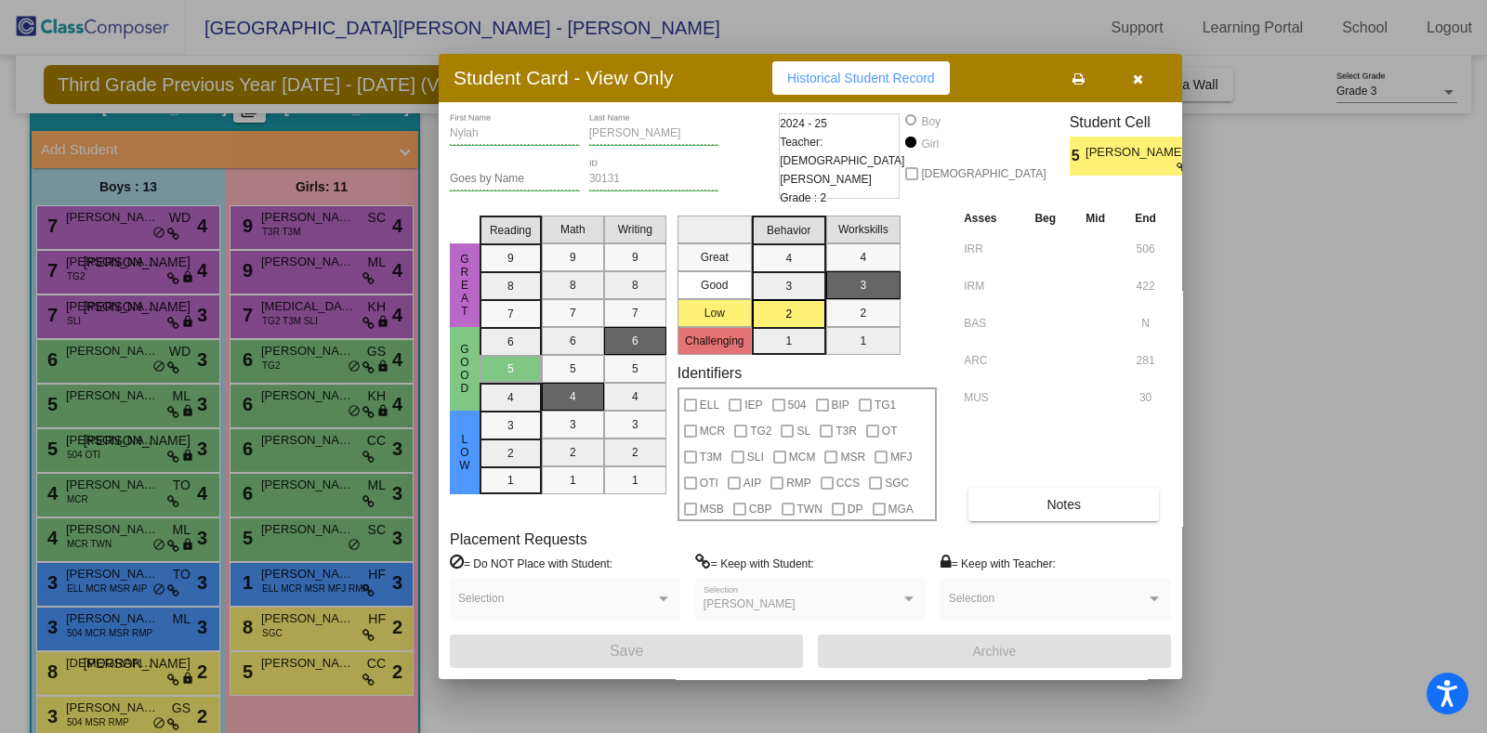
click at [1054, 482] on div "Asses Beg Mid End IRR 506 IRM 422 BAS N ARC 281 MUS 30 Notes" at bounding box center [1065, 364] width 212 height 313
click at [1050, 504] on span "Notes" at bounding box center [1063, 504] width 34 height 15
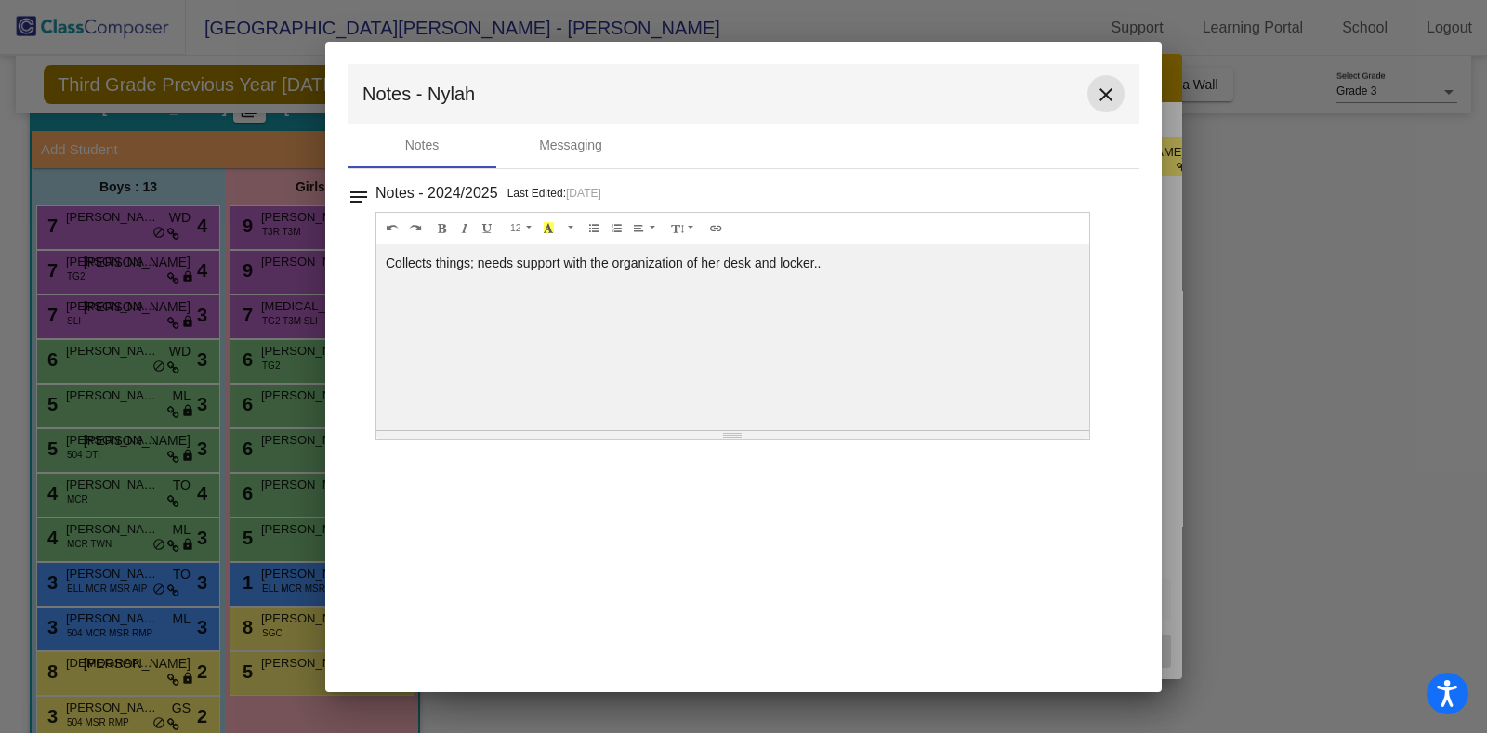
click at [1103, 94] on mat-icon "close" at bounding box center [1105, 95] width 22 height 22
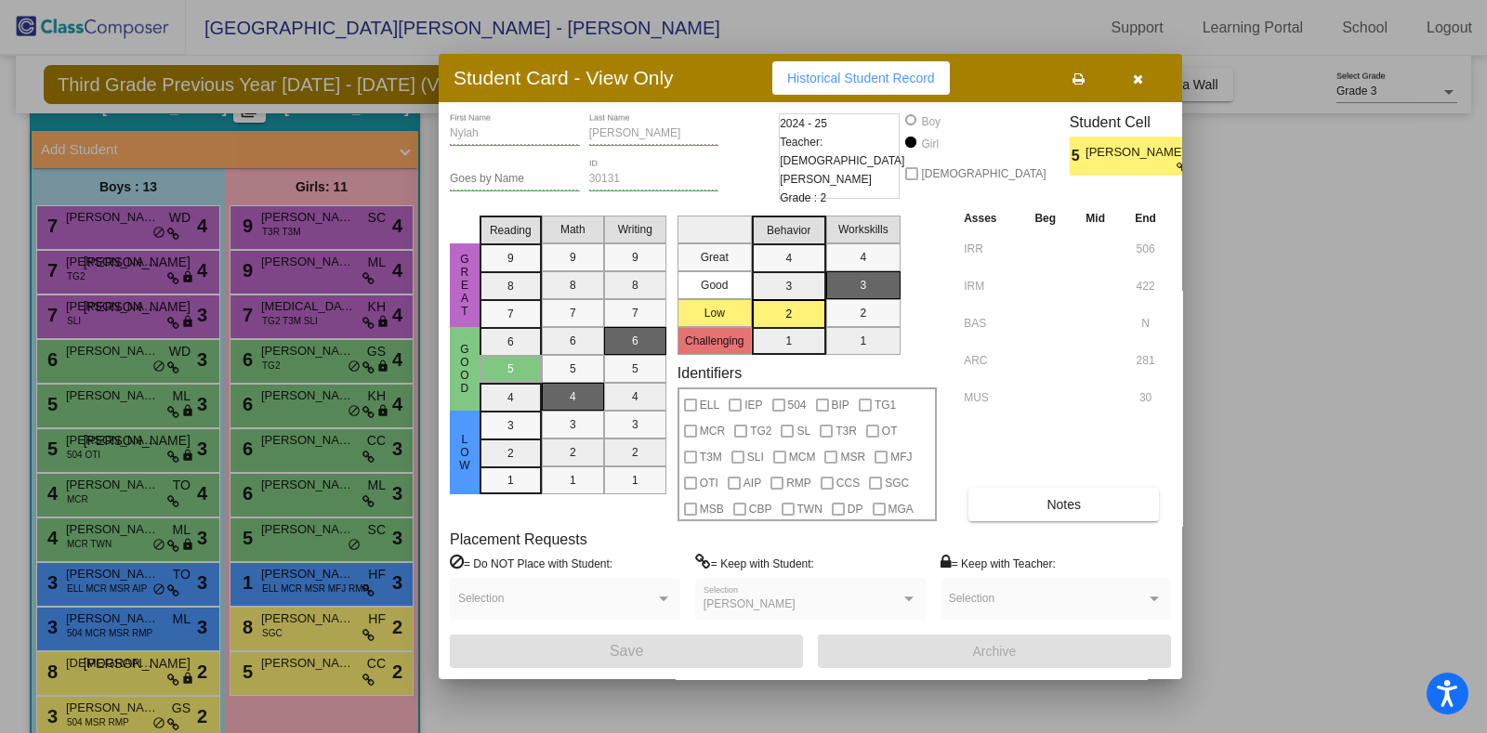
click at [133, 680] on div at bounding box center [743, 366] width 1487 height 733
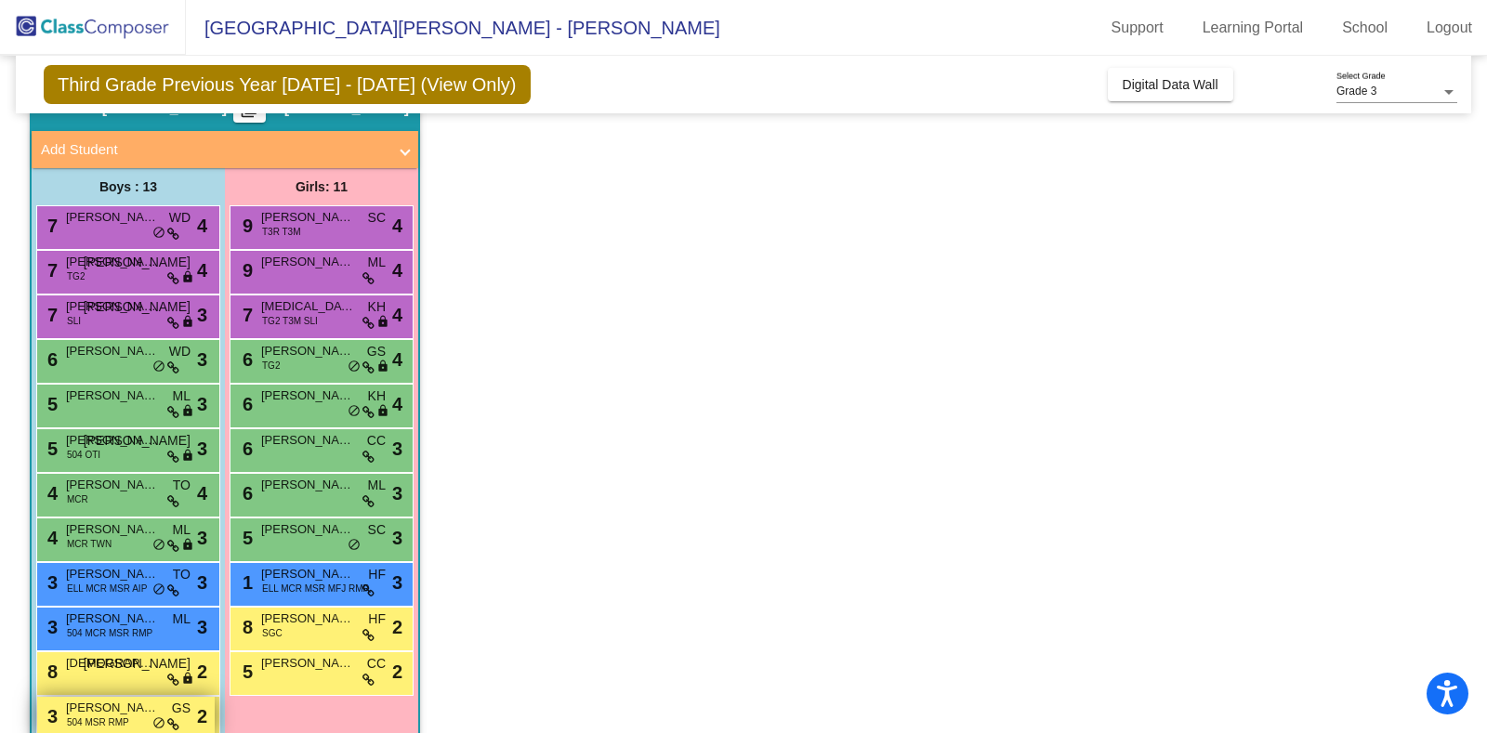
click at [140, 713] on span "Cody Bucur" at bounding box center [112, 708] width 93 height 19
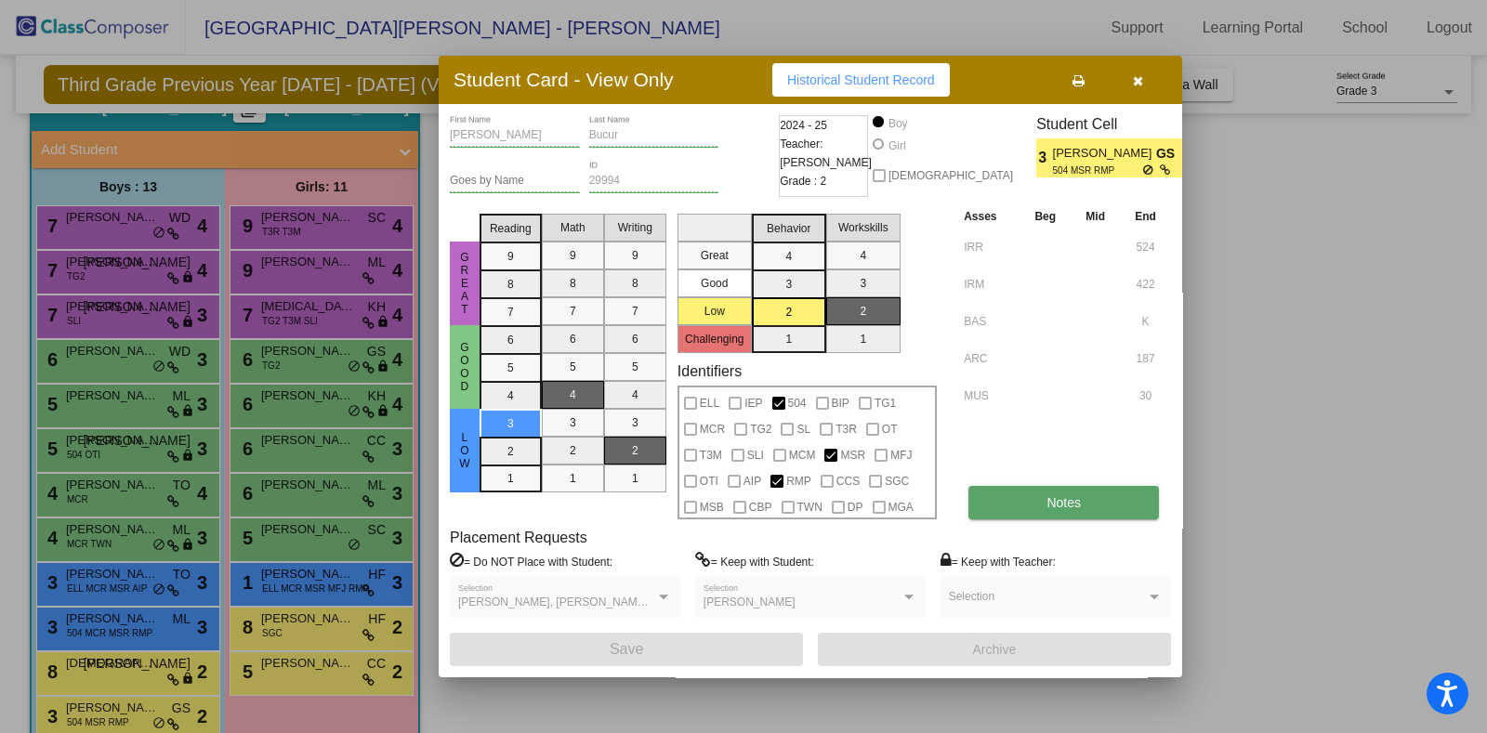
click at [1077, 502] on span "Notes" at bounding box center [1063, 502] width 34 height 15
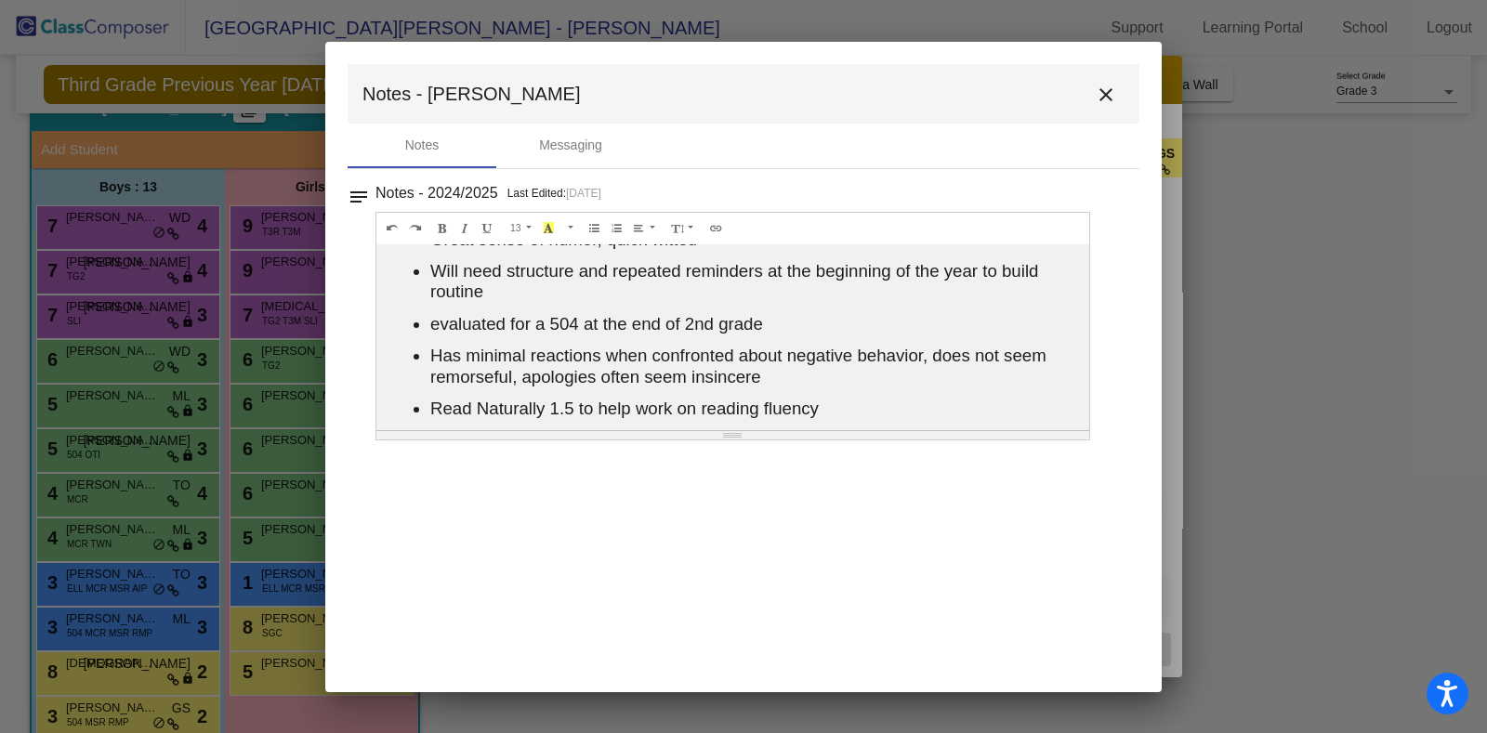
scroll to position [193, 0]
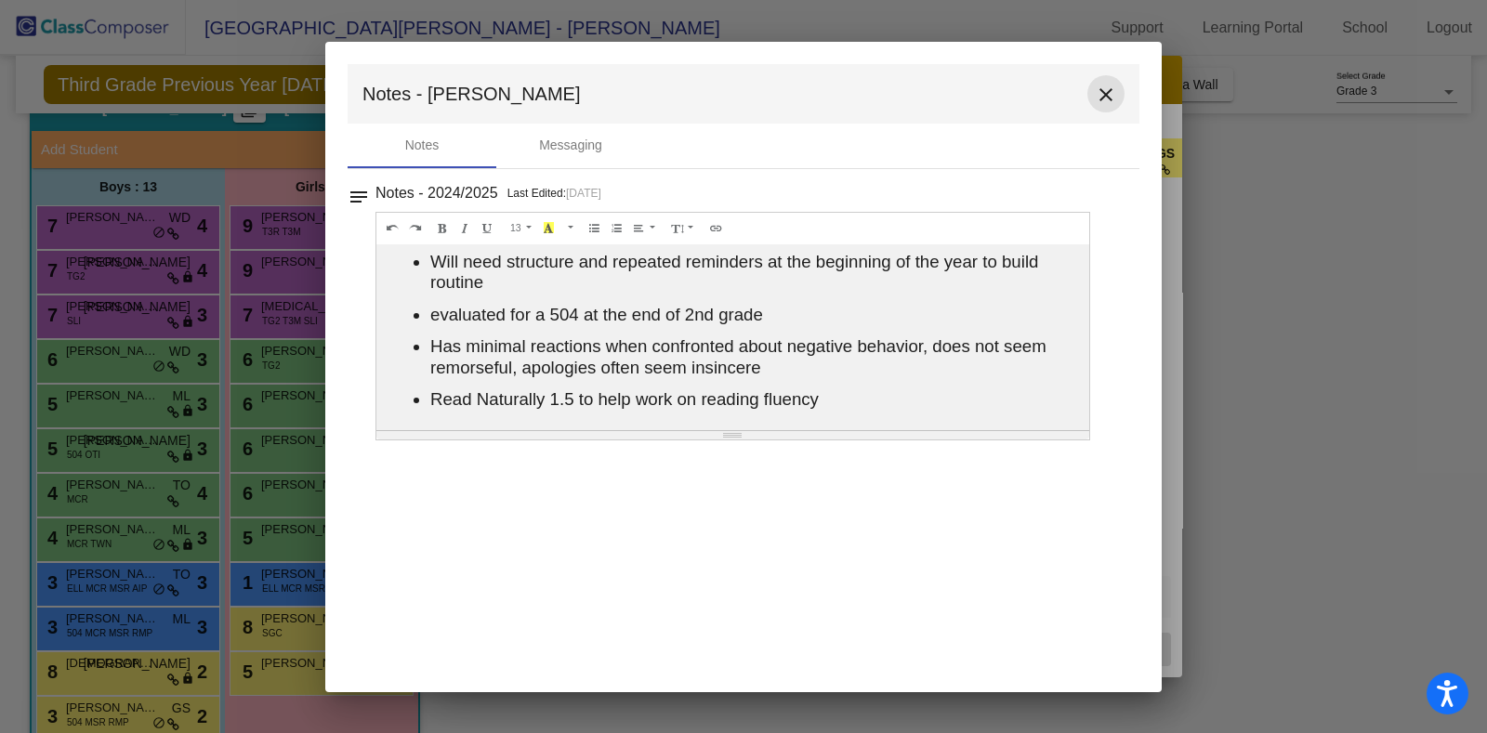
click at [1101, 101] on mat-icon "close" at bounding box center [1105, 95] width 22 height 22
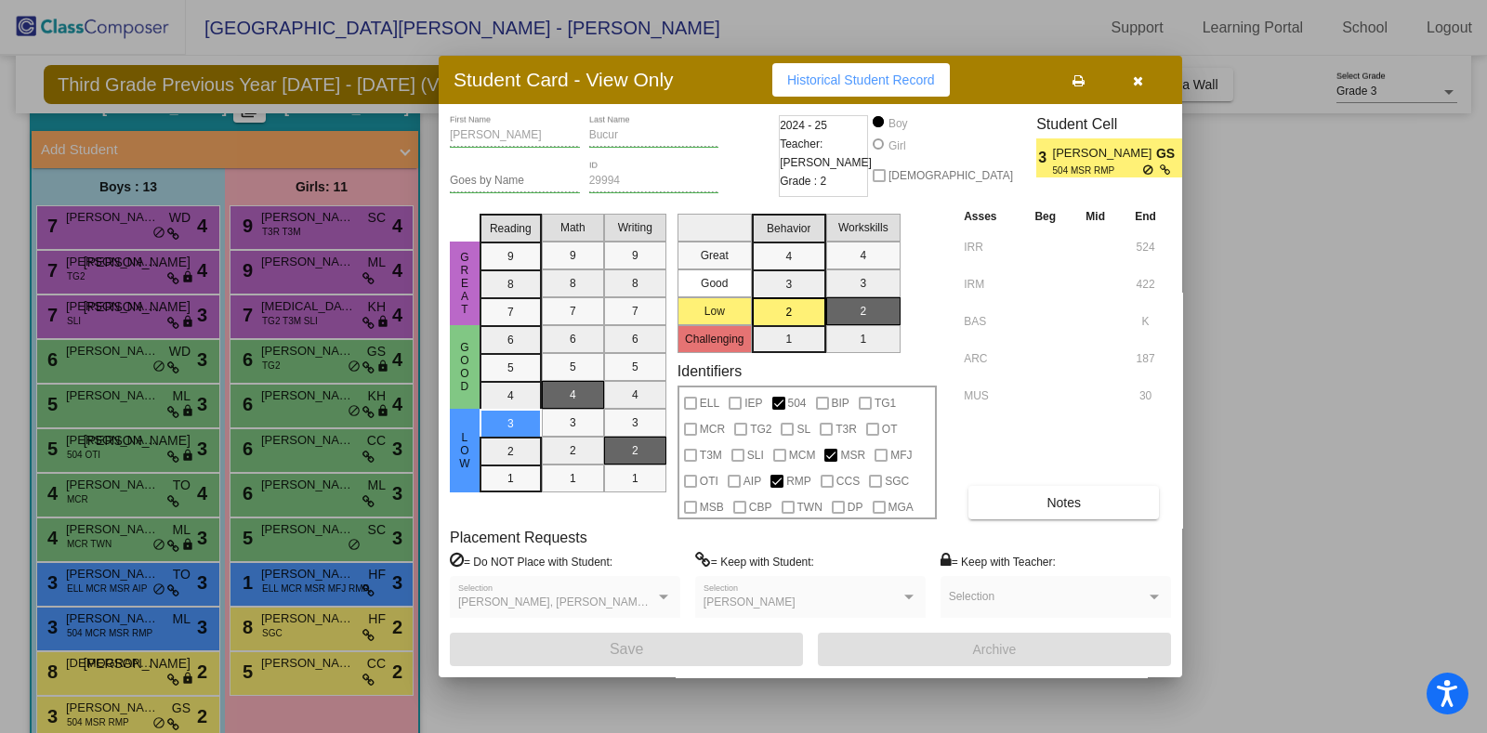
click at [1132, 90] on button "button" at bounding box center [1136, 79] width 59 height 33
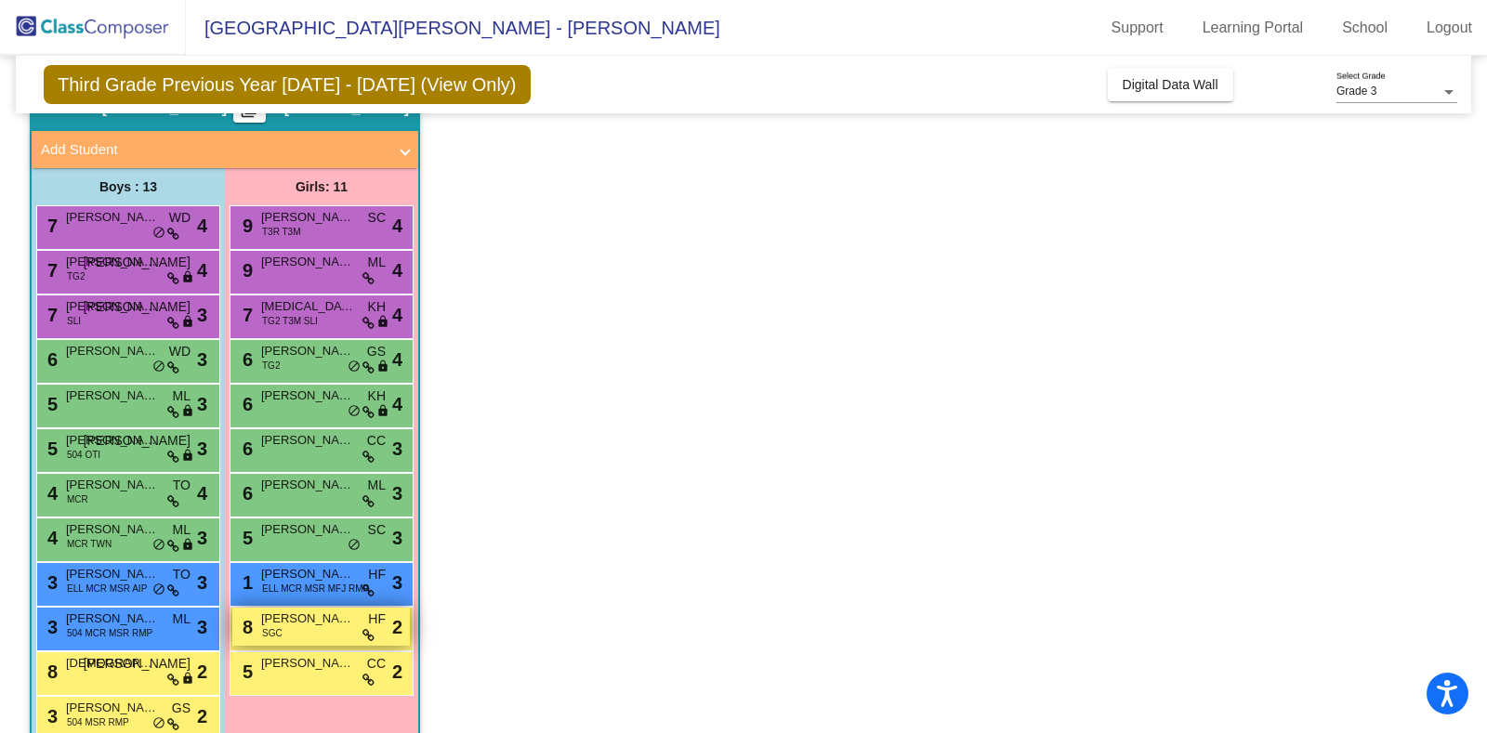
click at [351, 630] on div "8 Penelope Mesaros-Woodward SGC HF lock do_not_disturb_alt 2" at bounding box center [320, 627] width 177 height 38
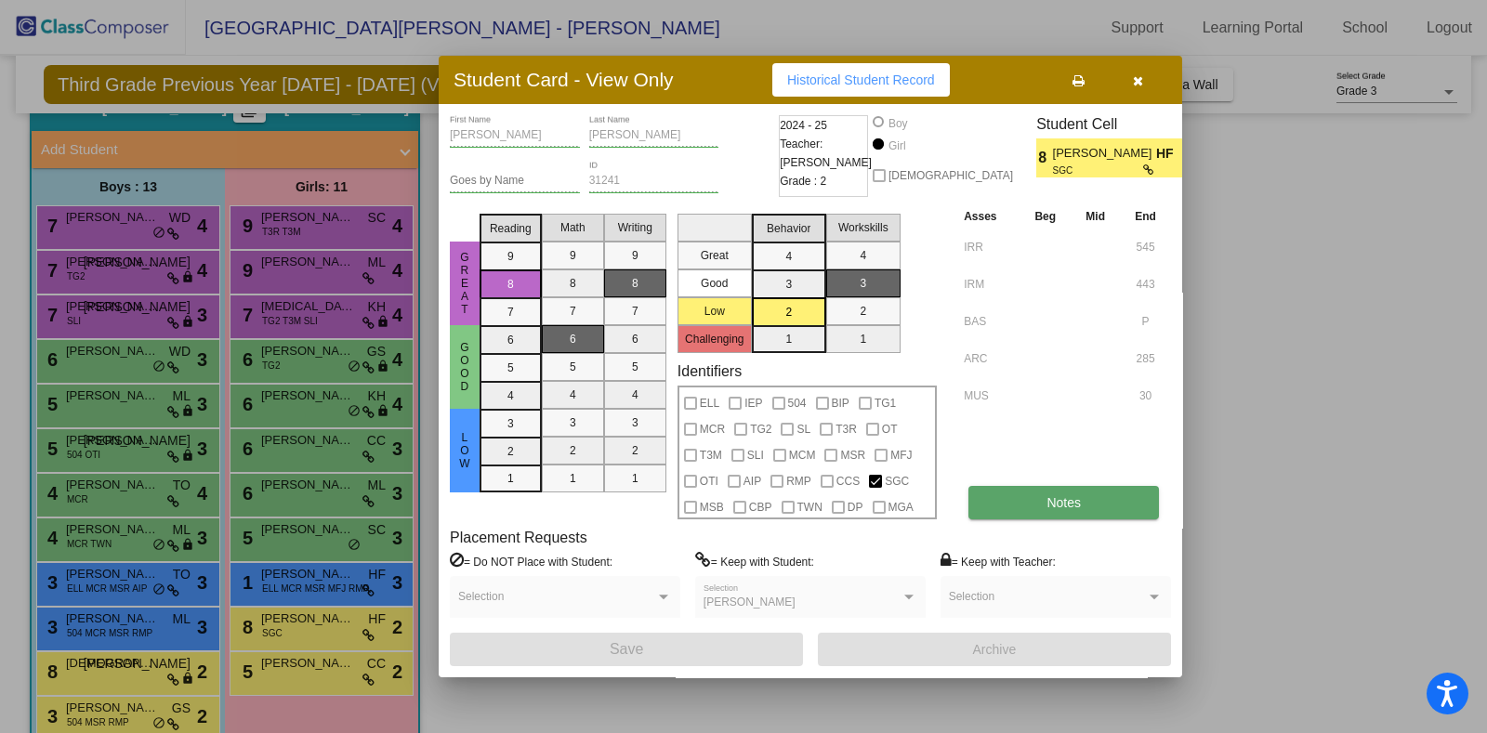
click at [1073, 490] on button "Notes" at bounding box center [1063, 502] width 190 height 33
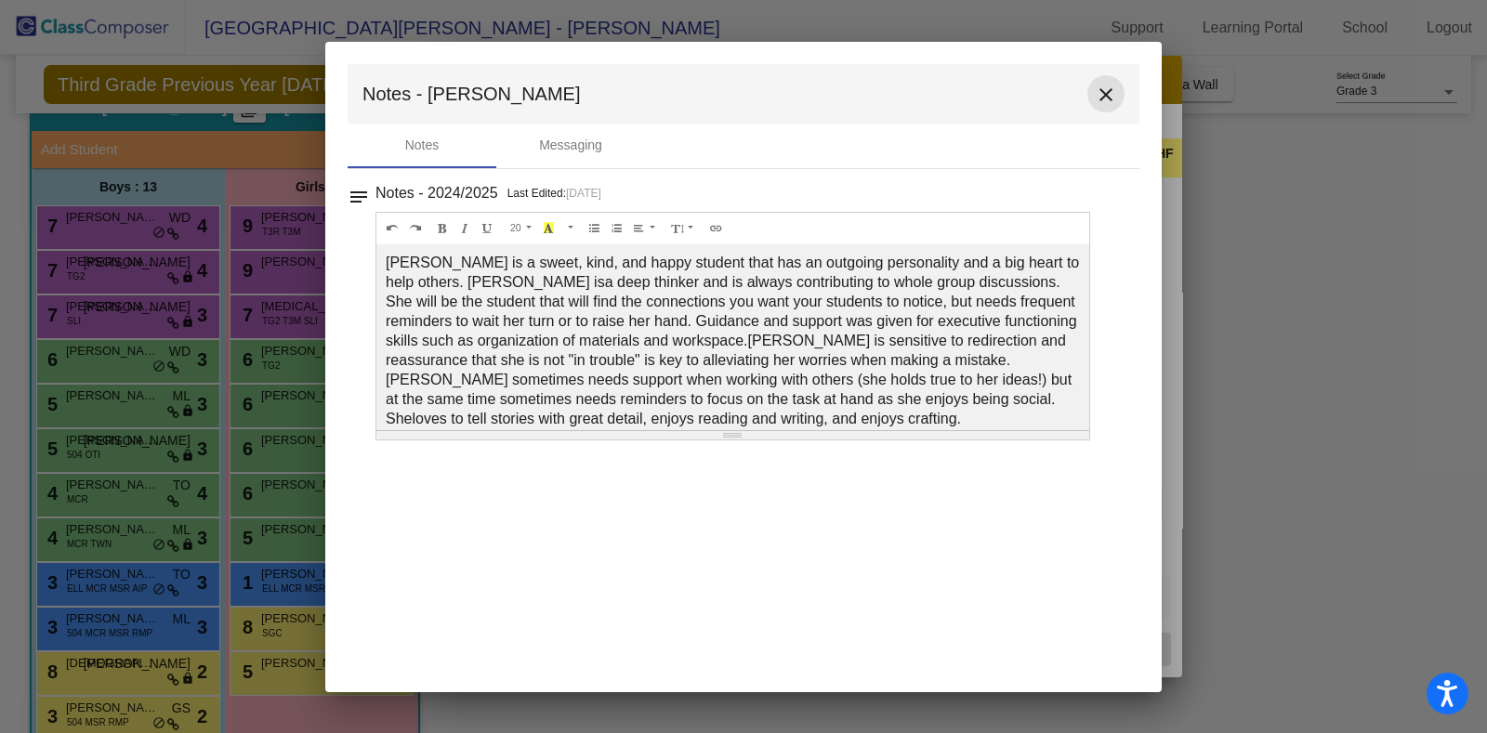
click at [1106, 98] on mat-icon "close" at bounding box center [1105, 95] width 22 height 22
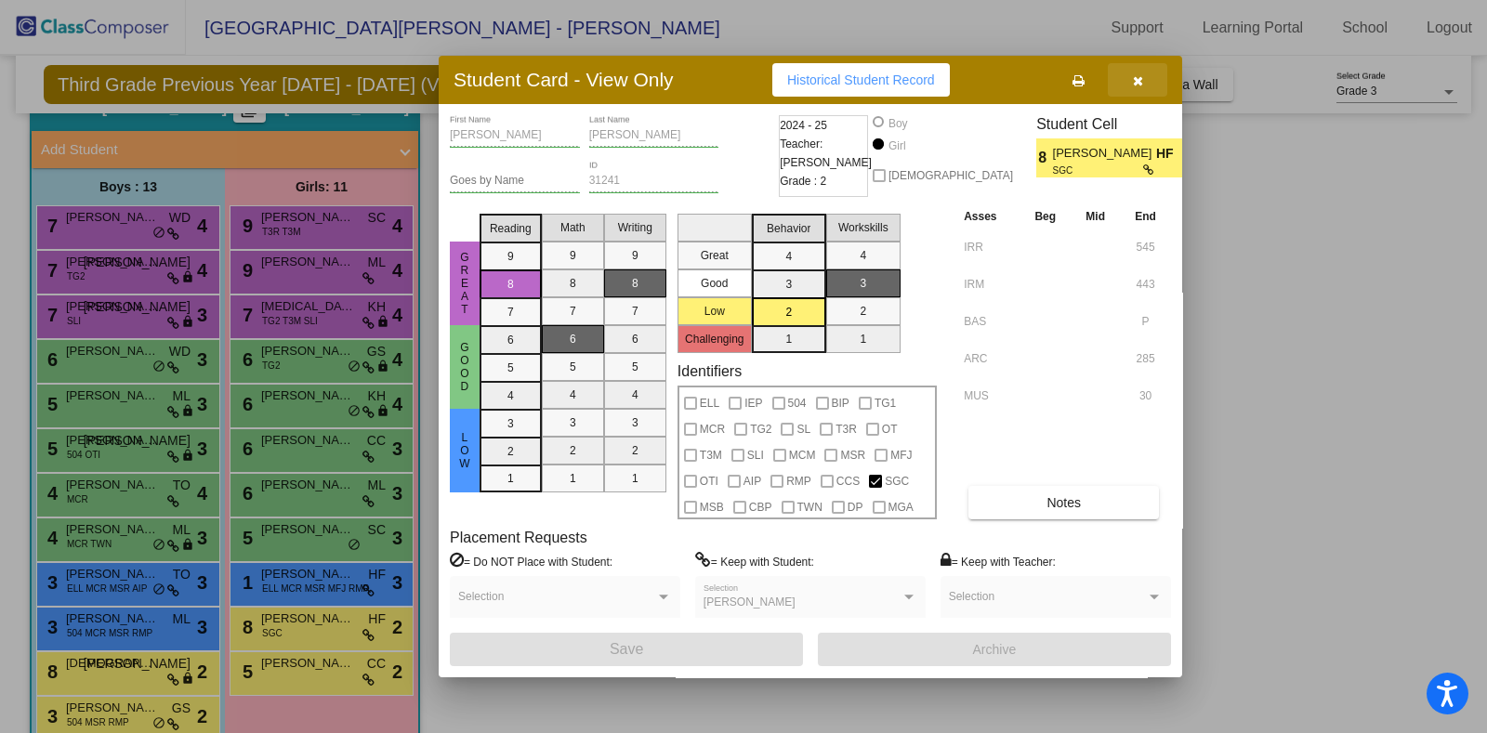
click at [1138, 85] on icon "button" at bounding box center [1138, 80] width 10 height 13
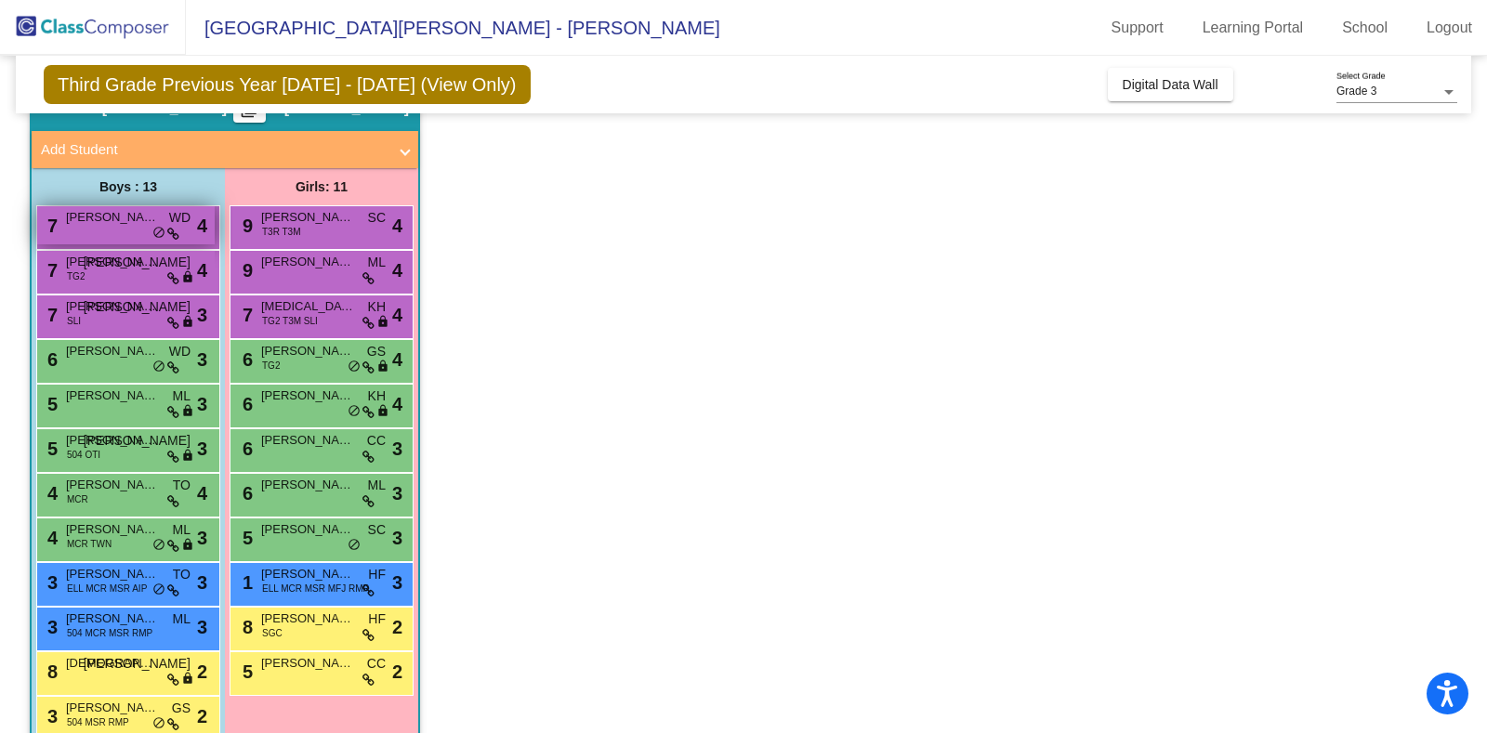
click at [130, 221] on span "Alexander Shaker" at bounding box center [112, 217] width 93 height 19
